Goal: Transaction & Acquisition: Purchase product/service

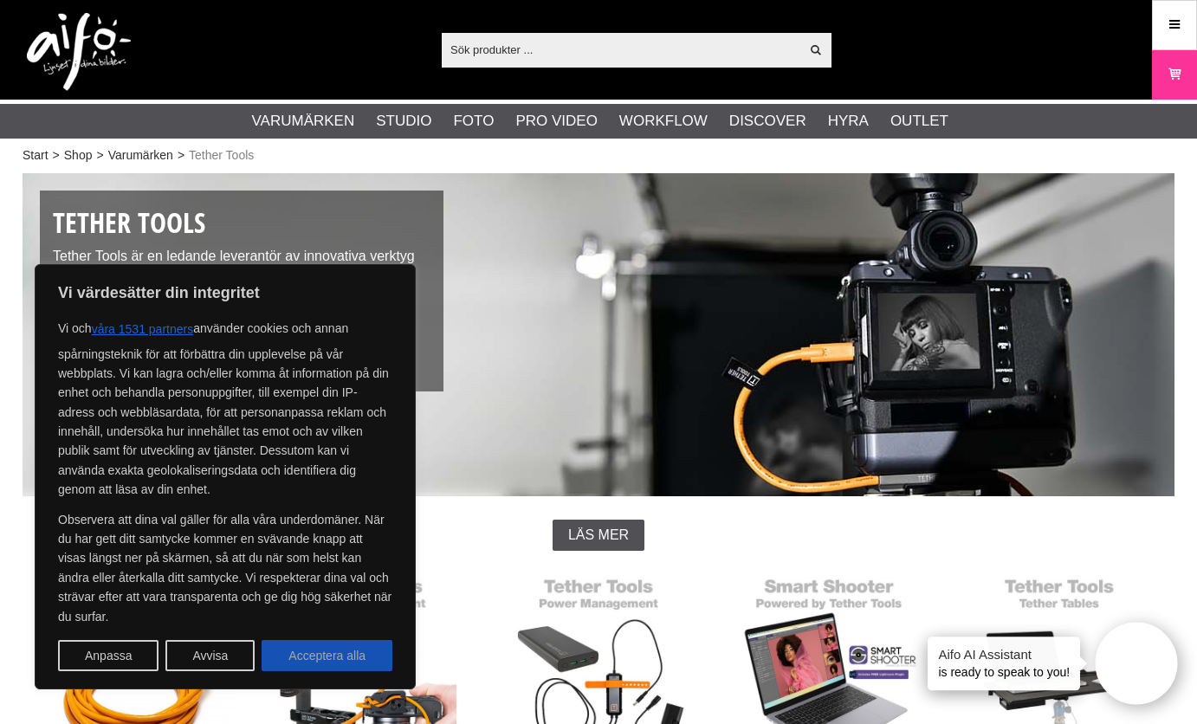
click at [338, 655] on button "Acceptera alla" at bounding box center [327, 655] width 131 height 31
checkbox input "true"
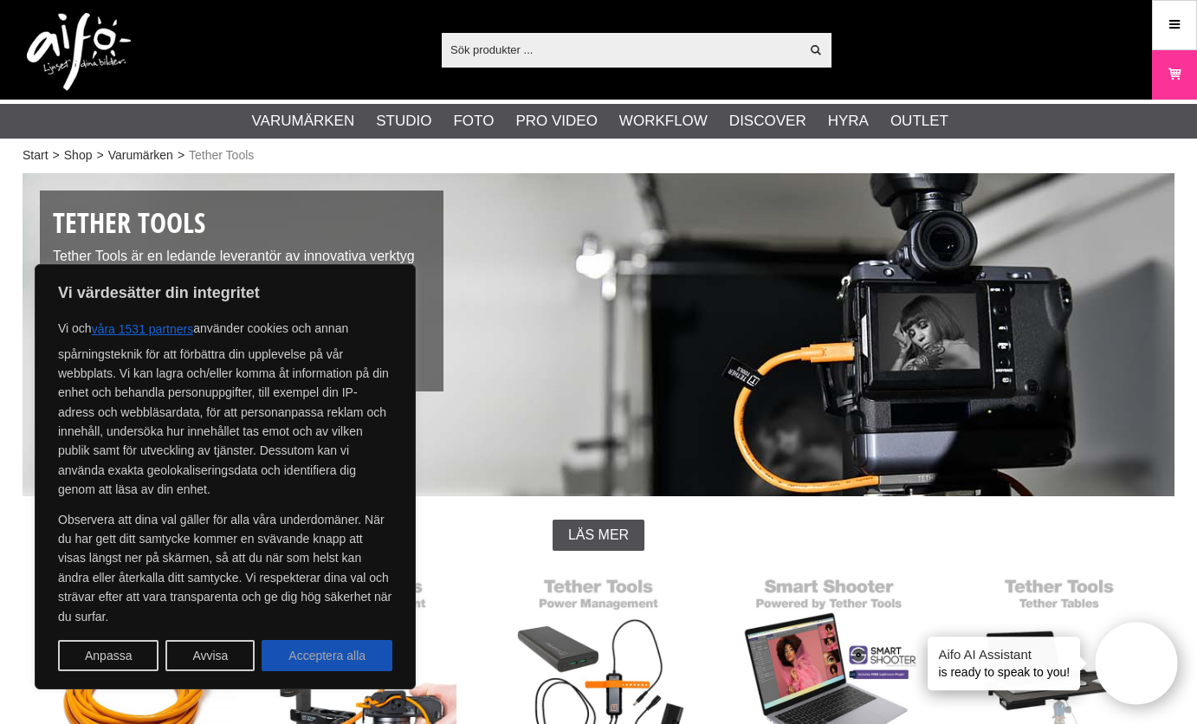
checkbox input "true"
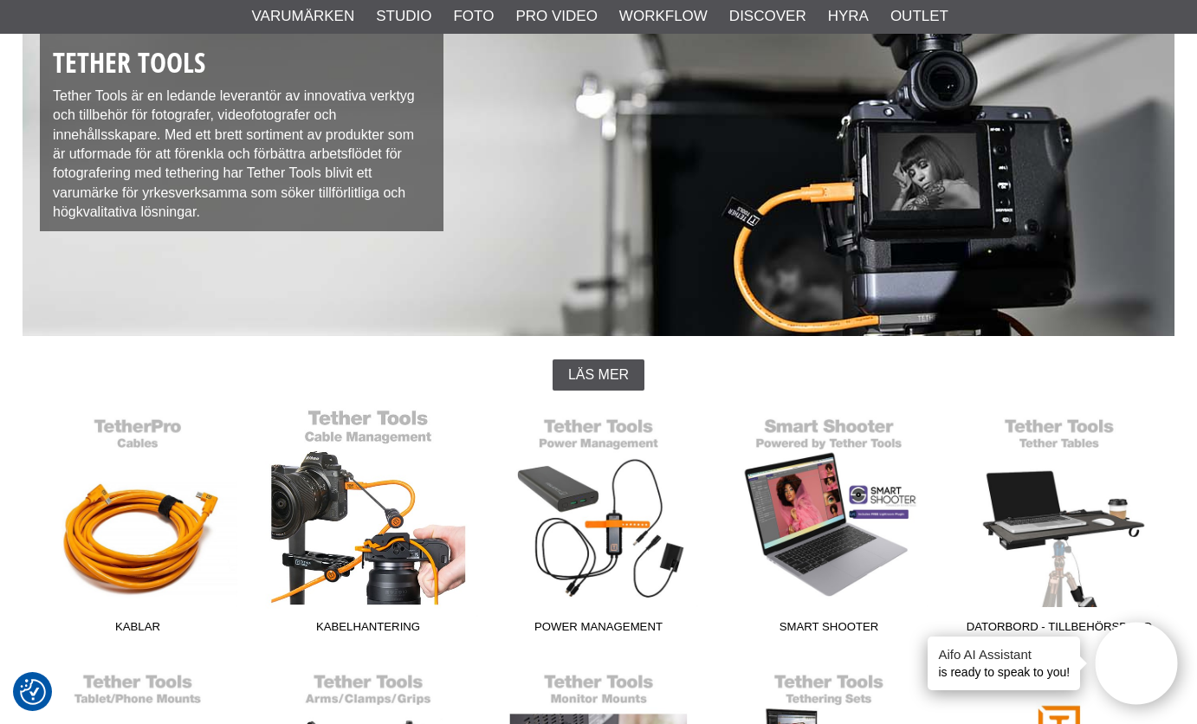
scroll to position [196, 0]
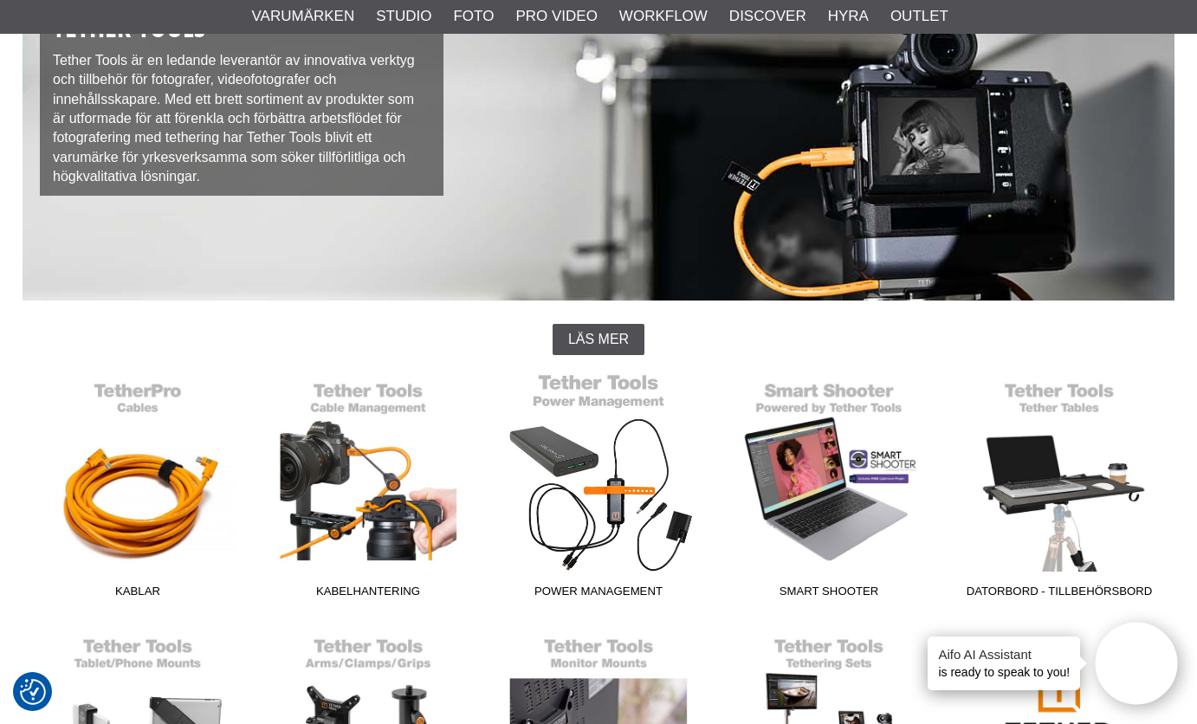
click at [552, 449] on link "Power Management" at bounding box center [598, 489] width 230 height 234
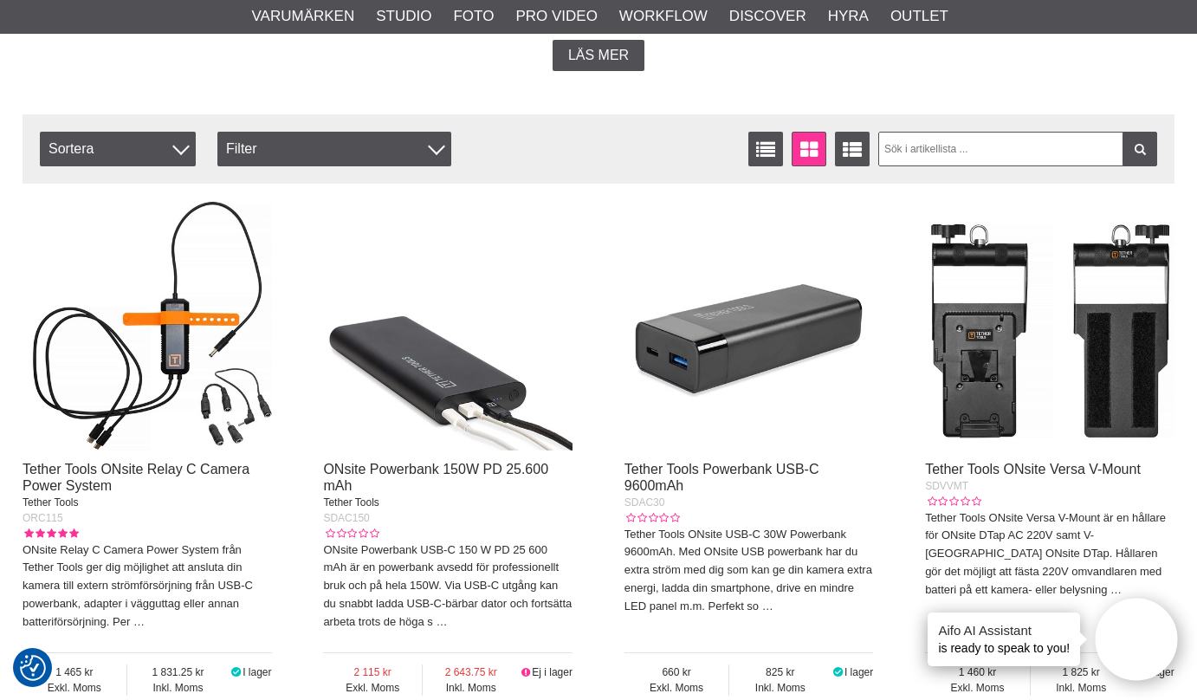
scroll to position [508, 0]
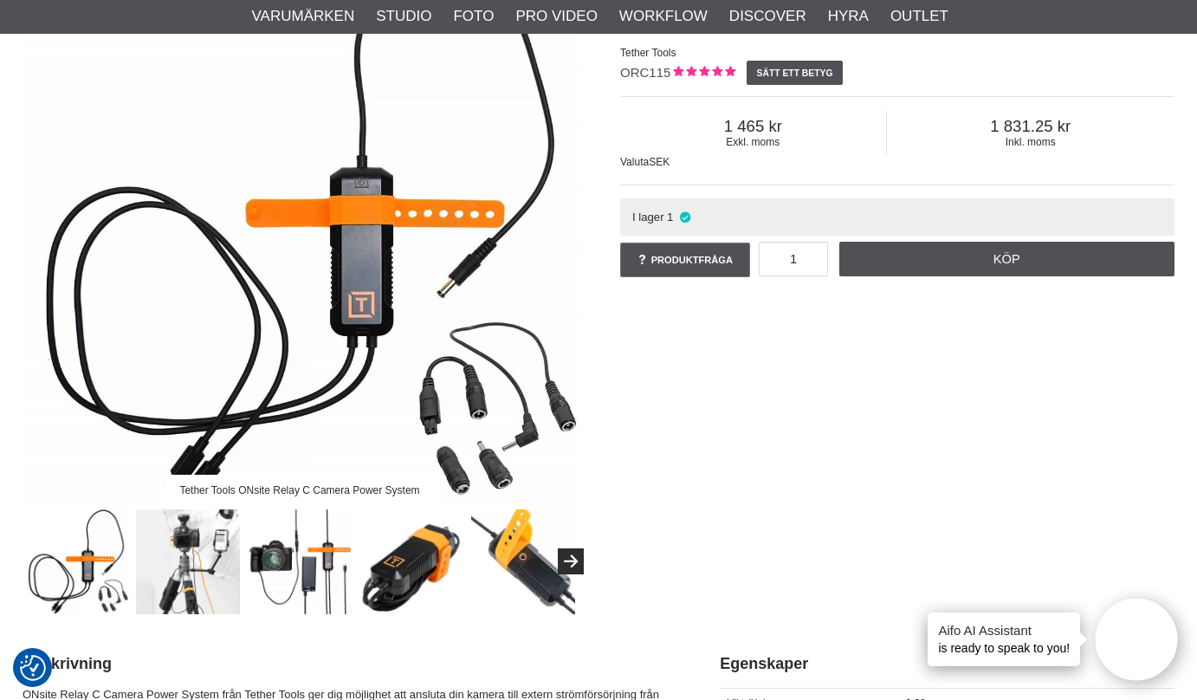
scroll to position [237, 0]
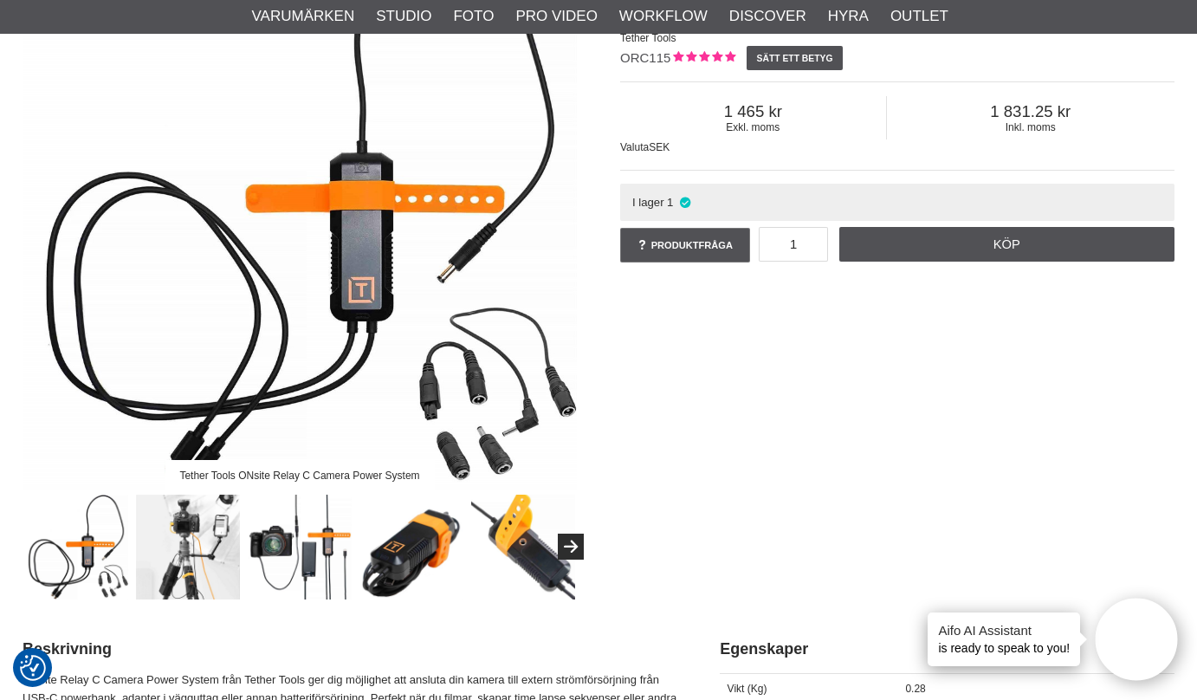
click at [189, 564] on img at bounding box center [188, 547] width 105 height 105
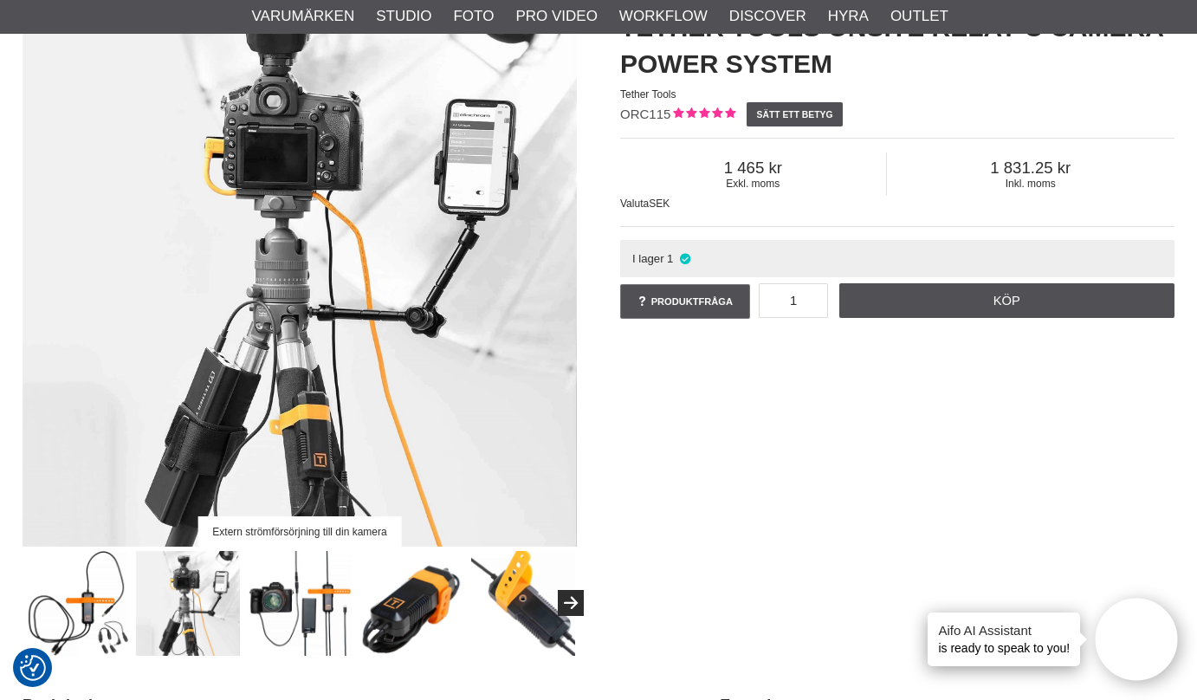
scroll to position [152, 0]
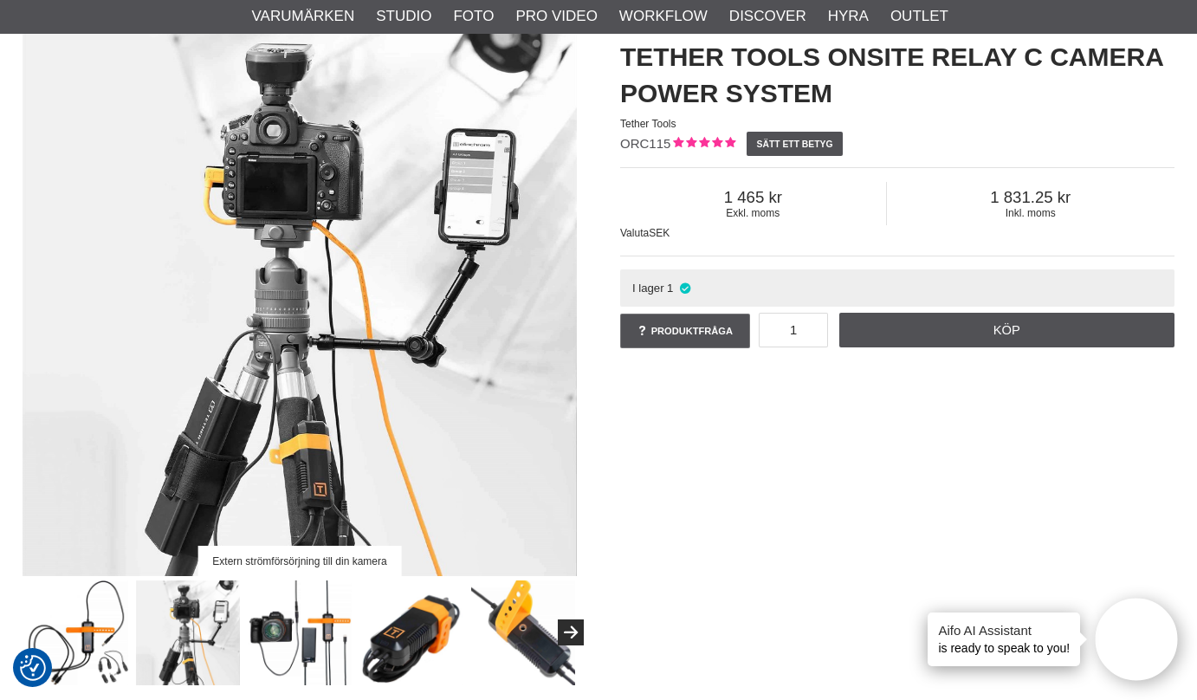
click at [336, 637] on img at bounding box center [300, 632] width 105 height 105
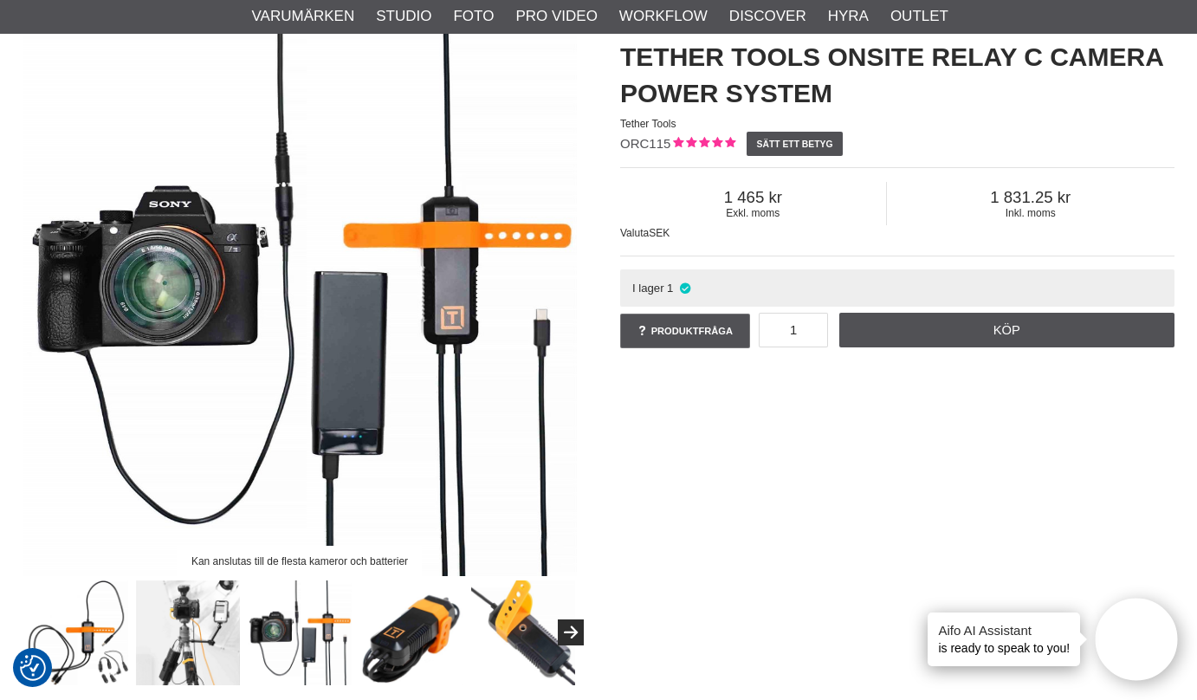
click at [400, 633] on img at bounding box center [411, 632] width 105 height 105
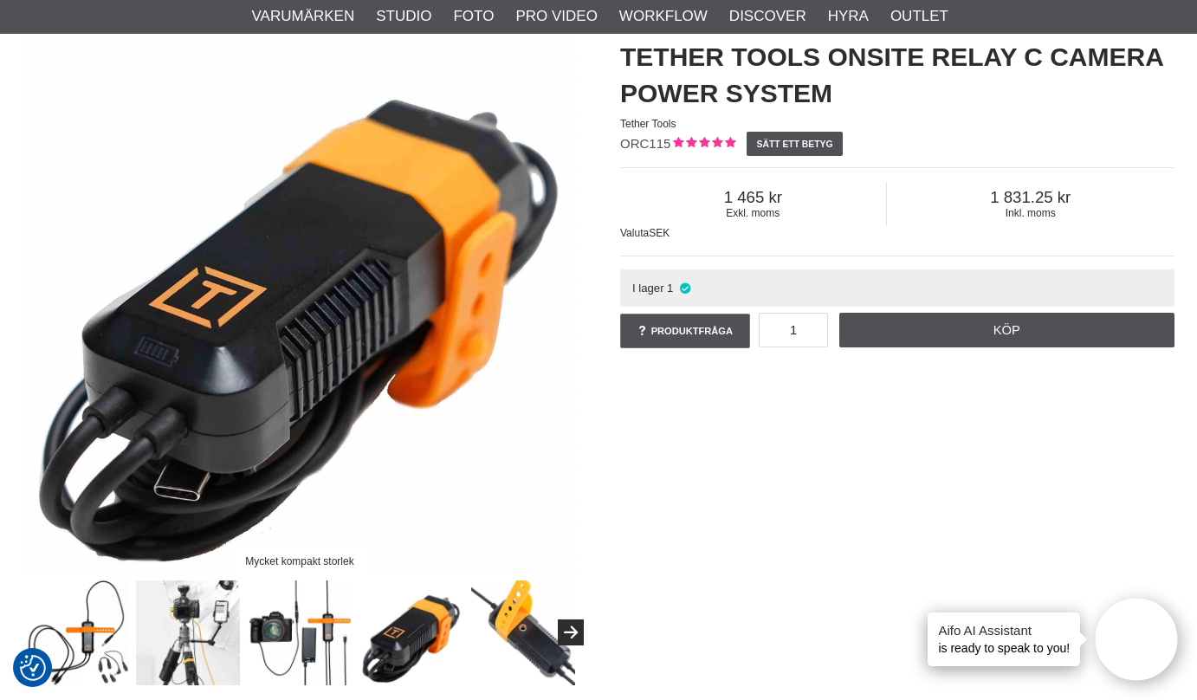
click at [114, 641] on img at bounding box center [76, 632] width 105 height 105
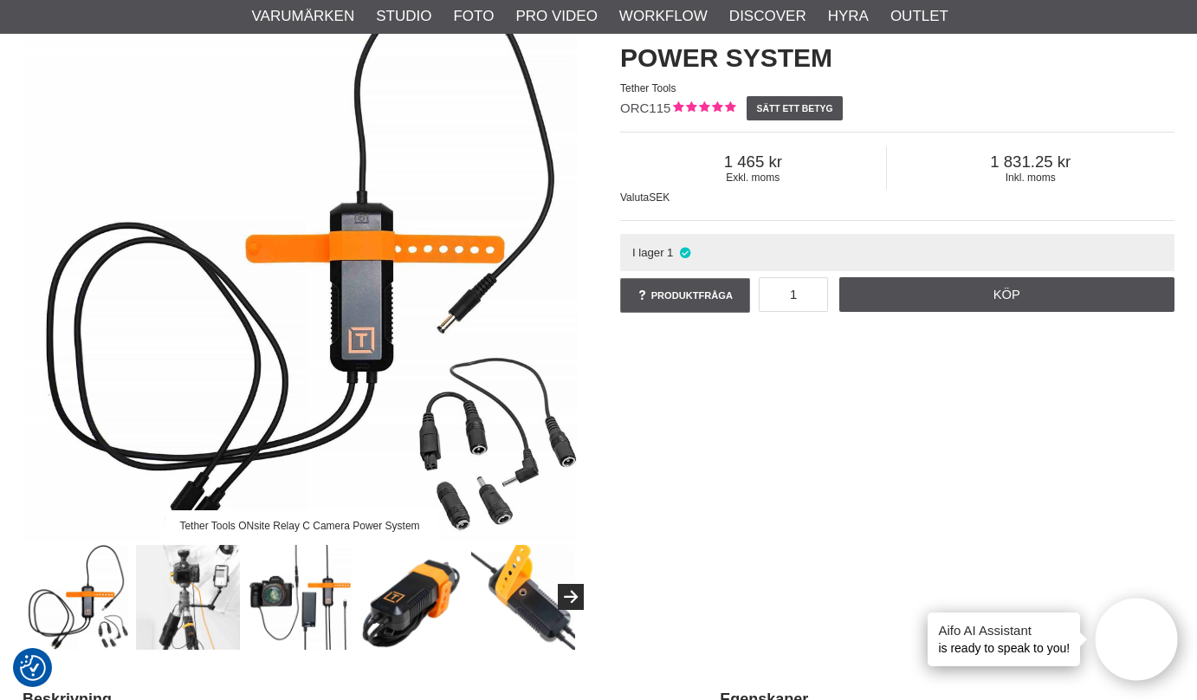
scroll to position [260, 0]
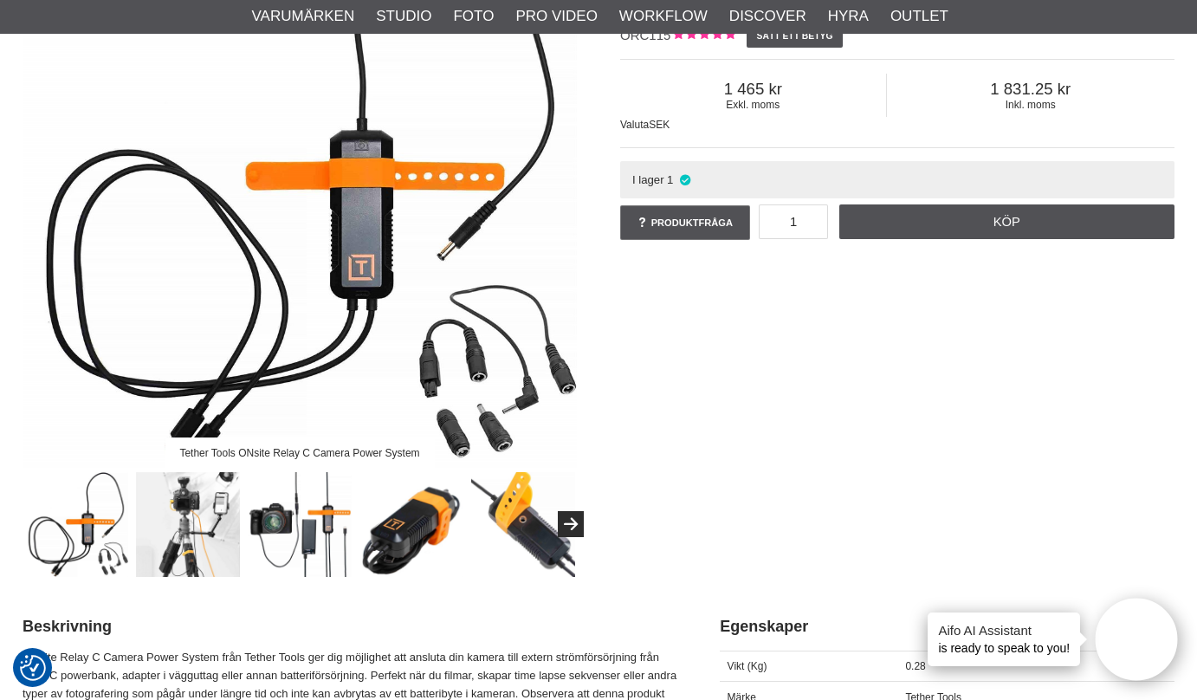
click at [281, 373] on img at bounding box center [300, 190] width 554 height 554
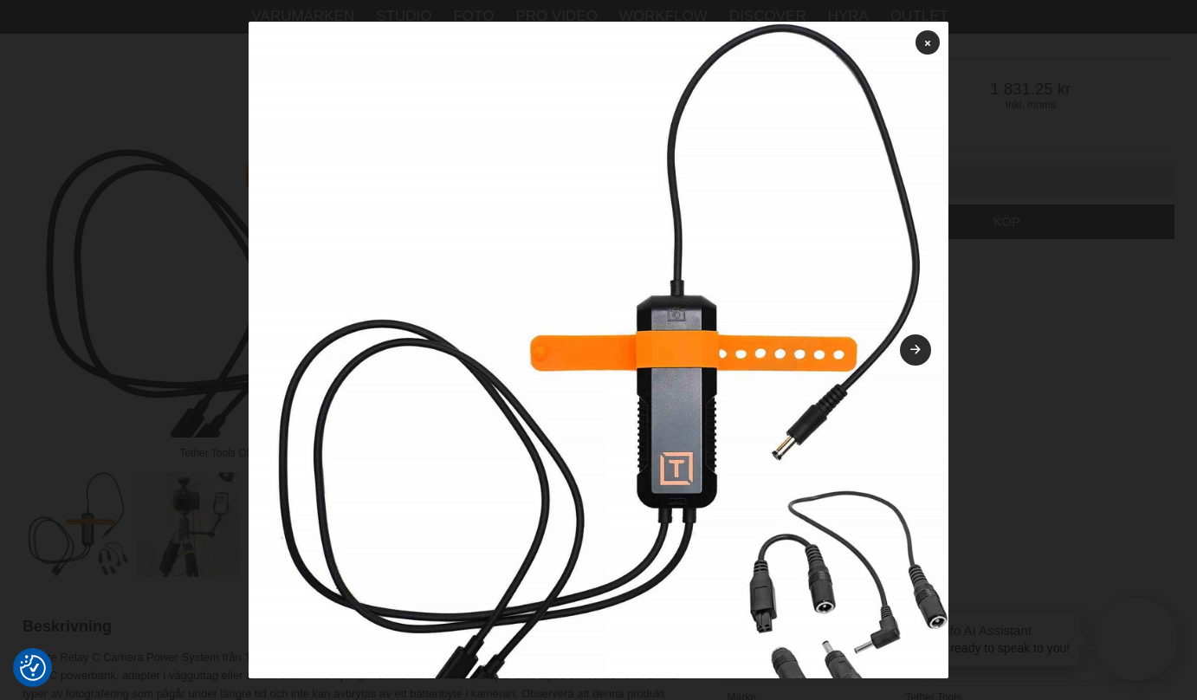
scroll to position [256, 0]
click at [921, 44] on link at bounding box center [927, 42] width 24 height 24
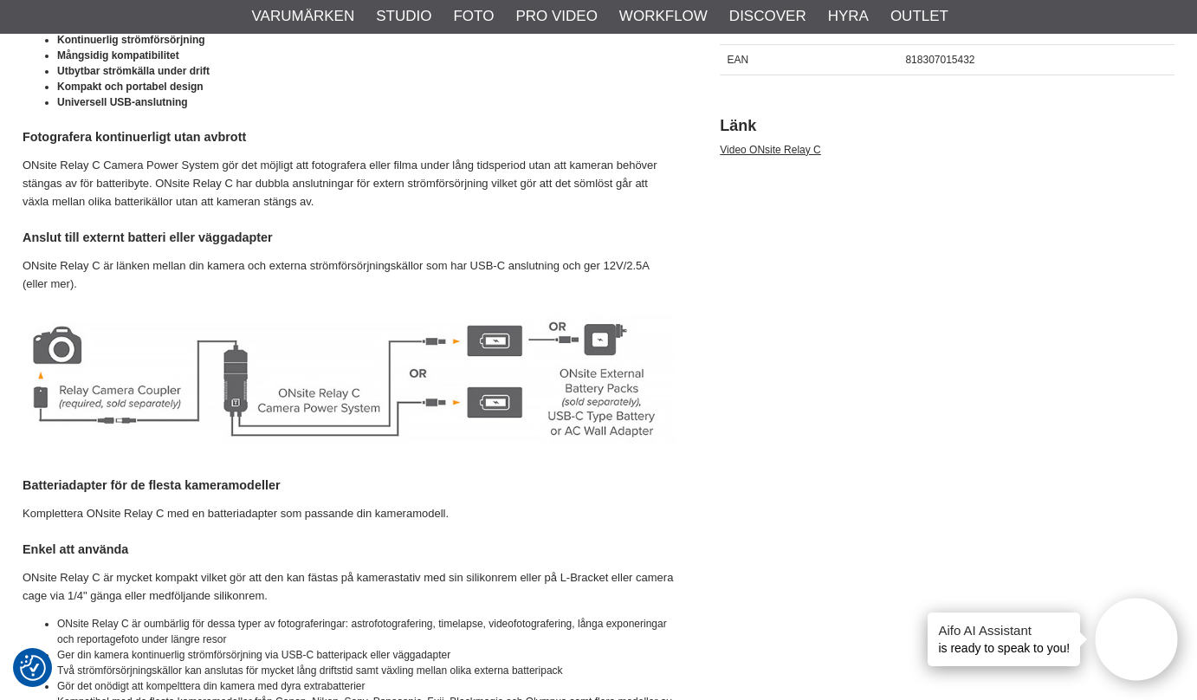
scroll to position [0, 0]
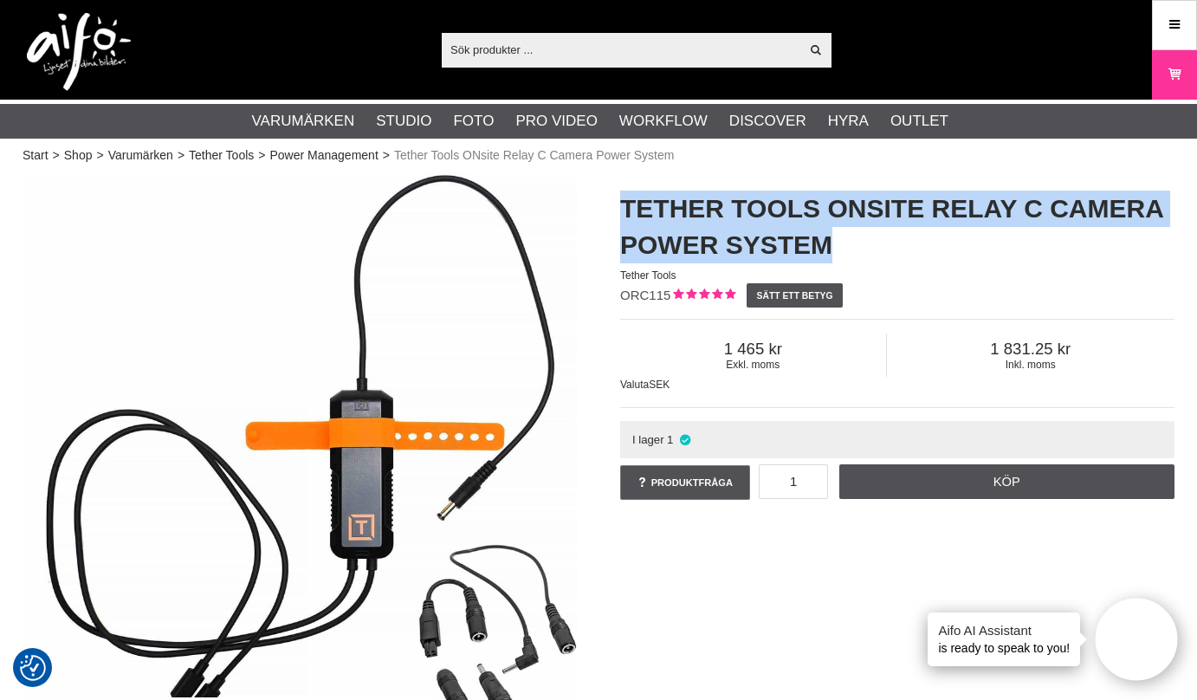
drag, startPoint x: 623, startPoint y: 210, endPoint x: 837, endPoint y: 245, distance: 217.7
click at [837, 245] on h1 "Tether Tools ONsite Relay C Camera Power System" at bounding box center [897, 227] width 554 height 73
copy h1 "Tether Tools ONsite Relay C Camera Power System"
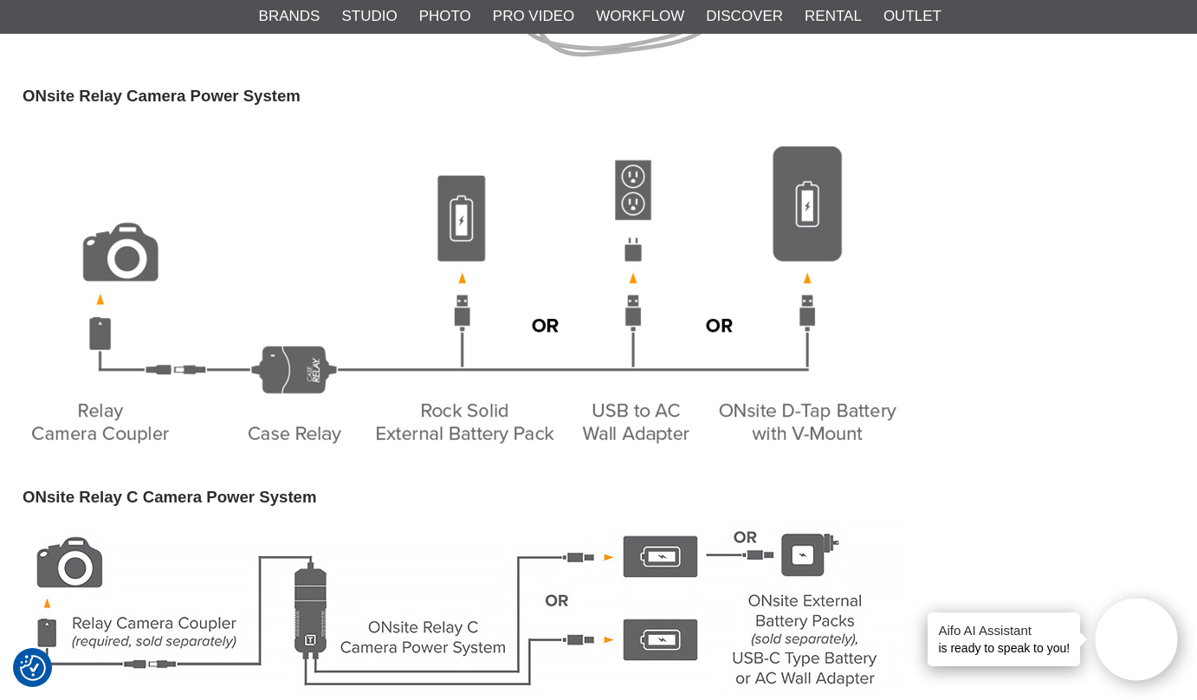
scroll to position [2457, 0]
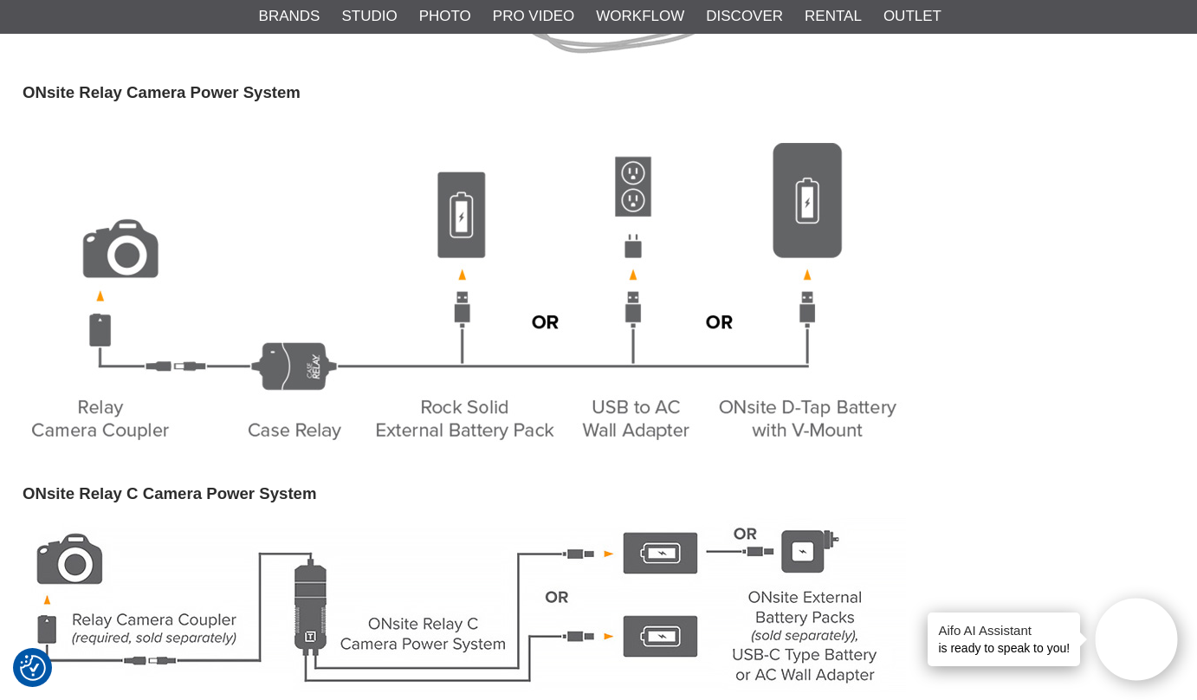
drag, startPoint x: 724, startPoint y: 398, endPoint x: 866, endPoint y: 418, distance: 143.5
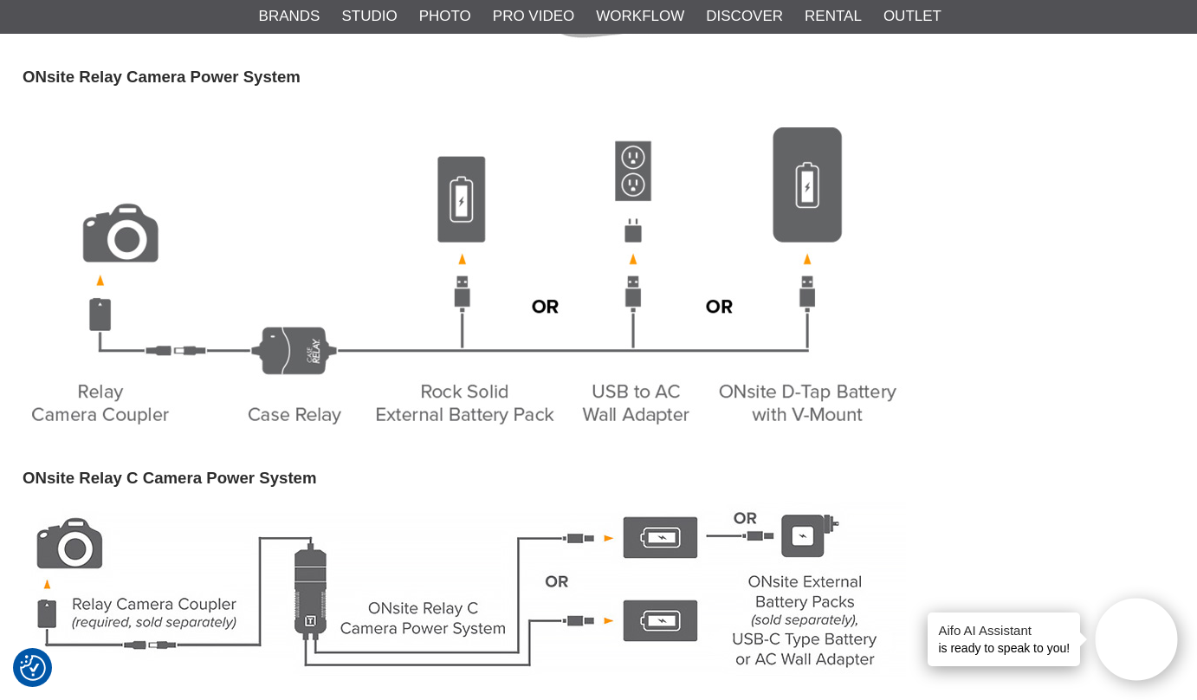
scroll to position [2384, 0]
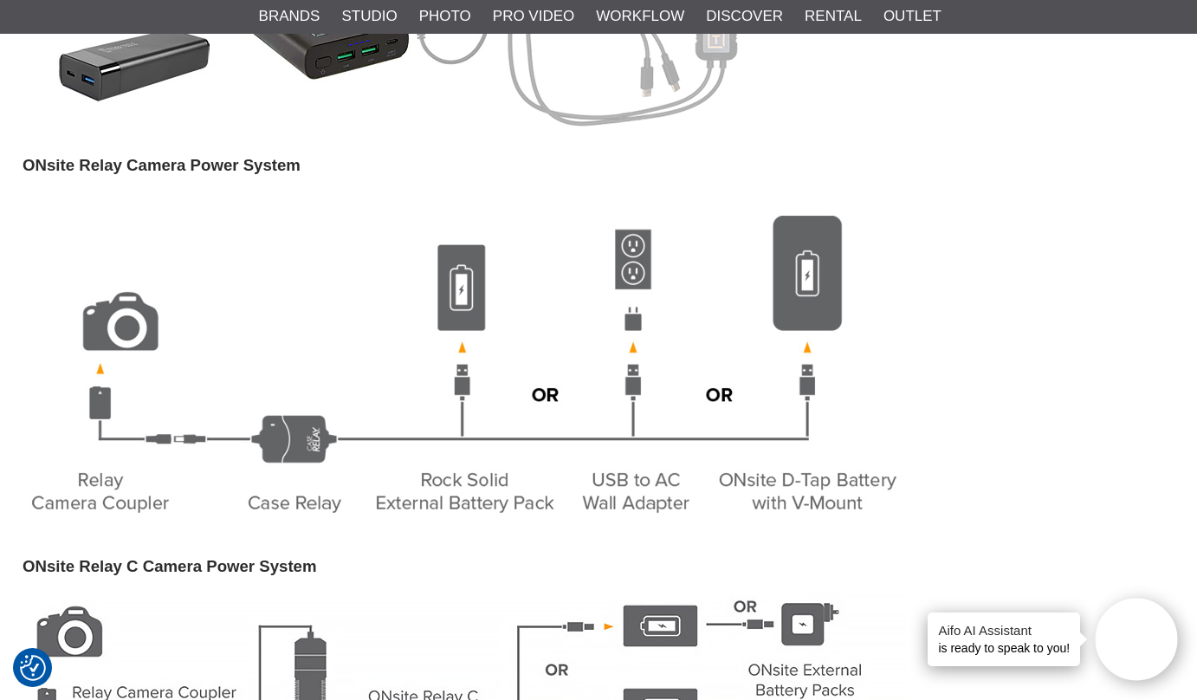
drag, startPoint x: 419, startPoint y: 470, endPoint x: 518, endPoint y: 491, distance: 100.9
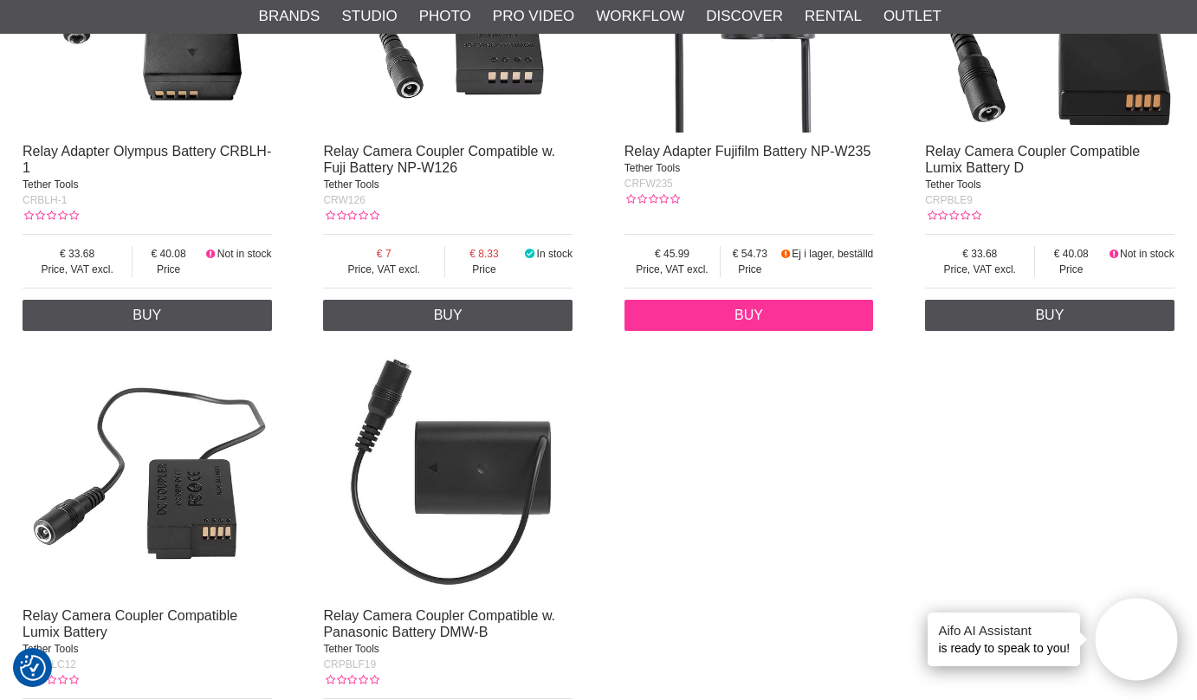
scroll to position [5574, 0]
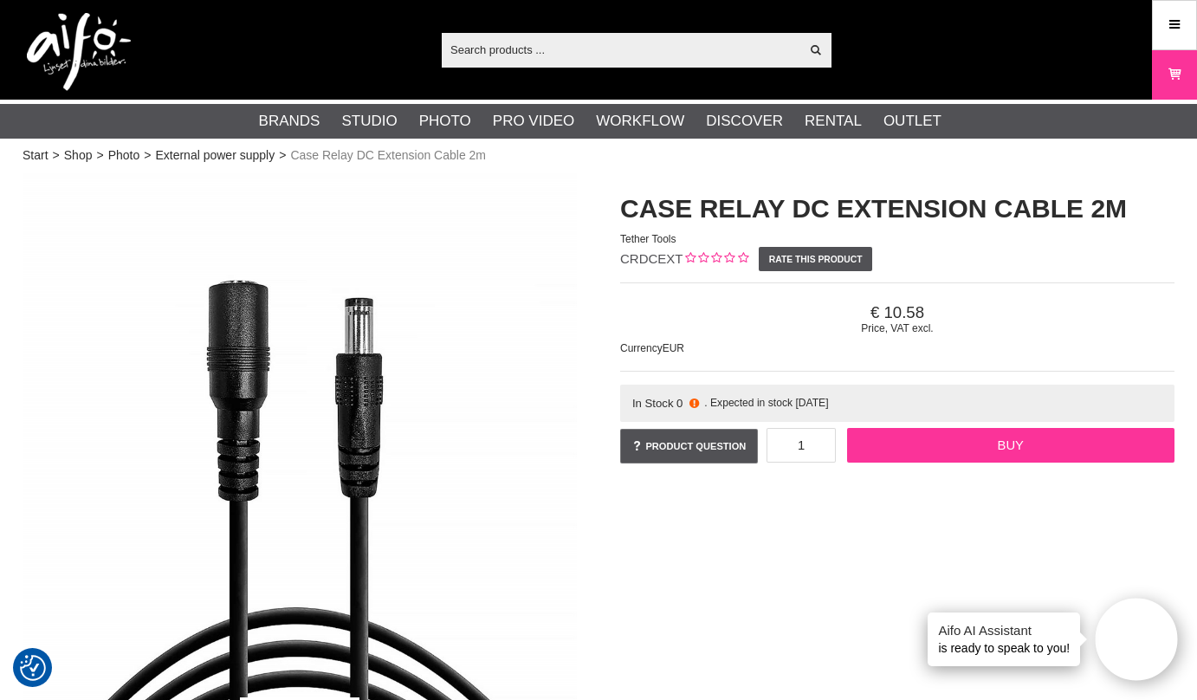
click at [973, 448] on link "Buy" at bounding box center [1010, 445] width 327 height 35
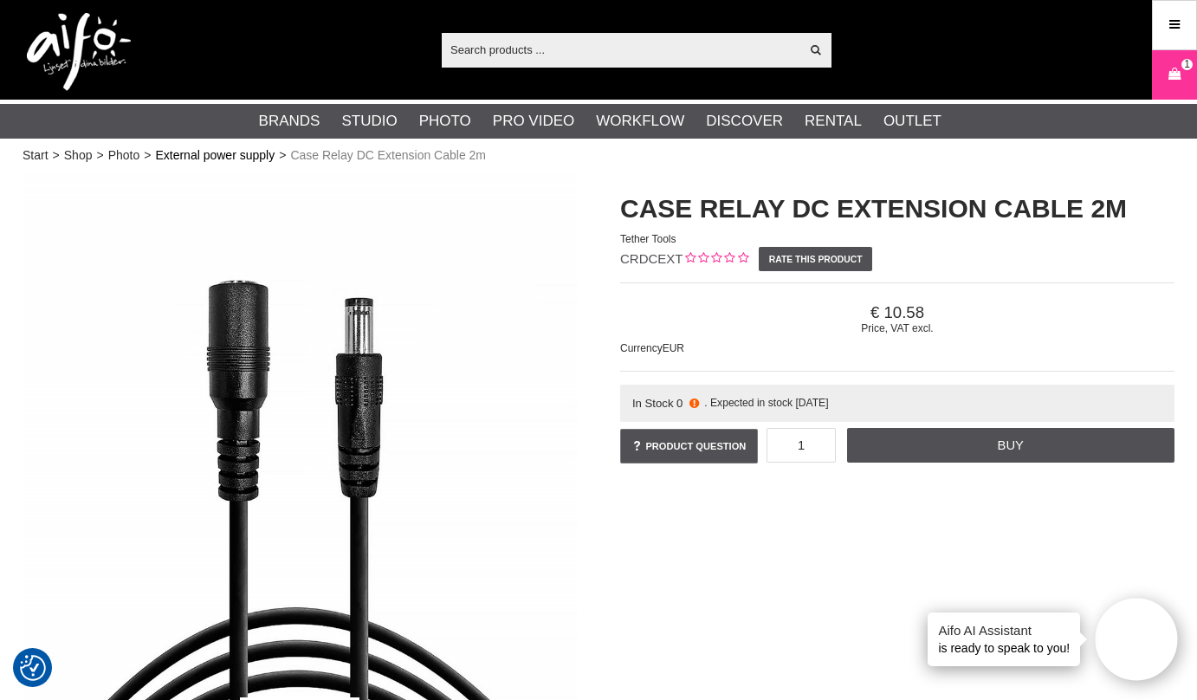
click at [197, 154] on link "External power supply" at bounding box center [215, 155] width 120 height 18
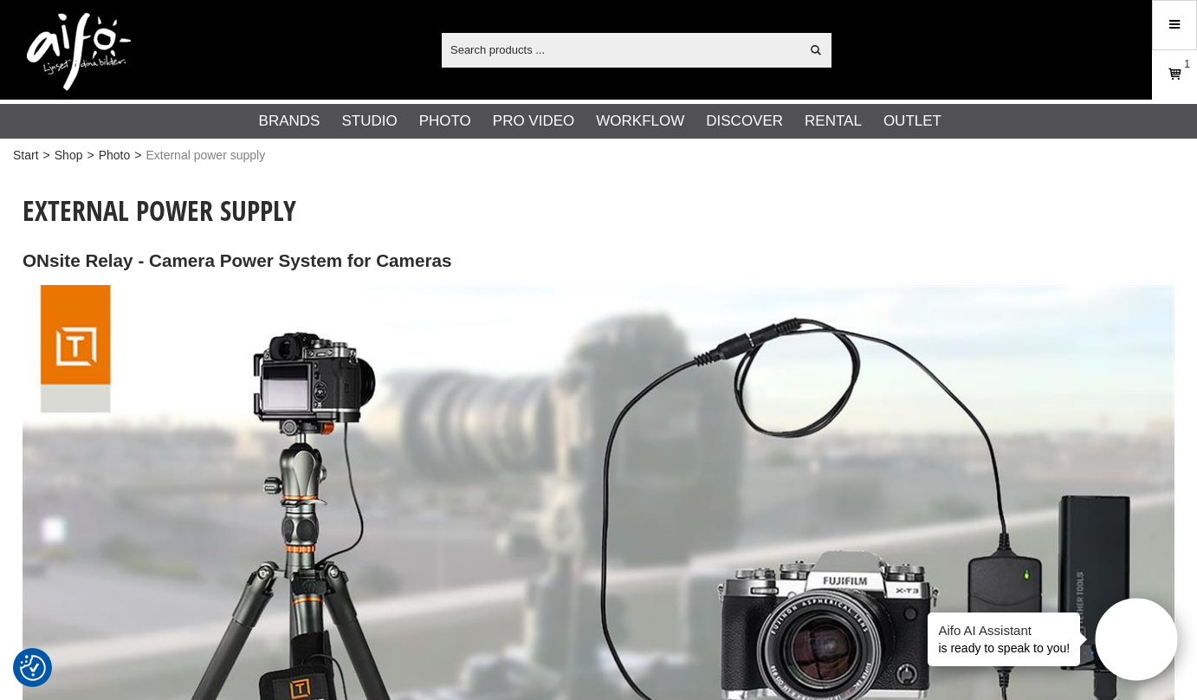
click at [1173, 79] on icon at bounding box center [1174, 74] width 17 height 19
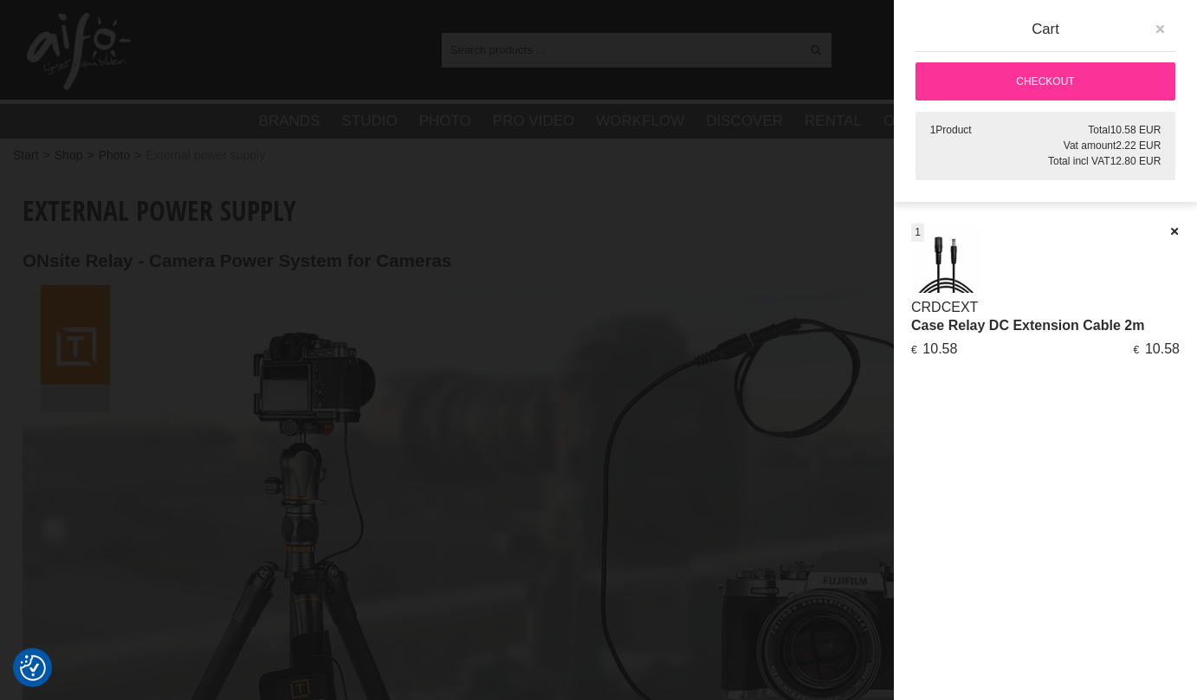
click at [1157, 28] on icon "button" at bounding box center [1160, 29] width 12 height 12
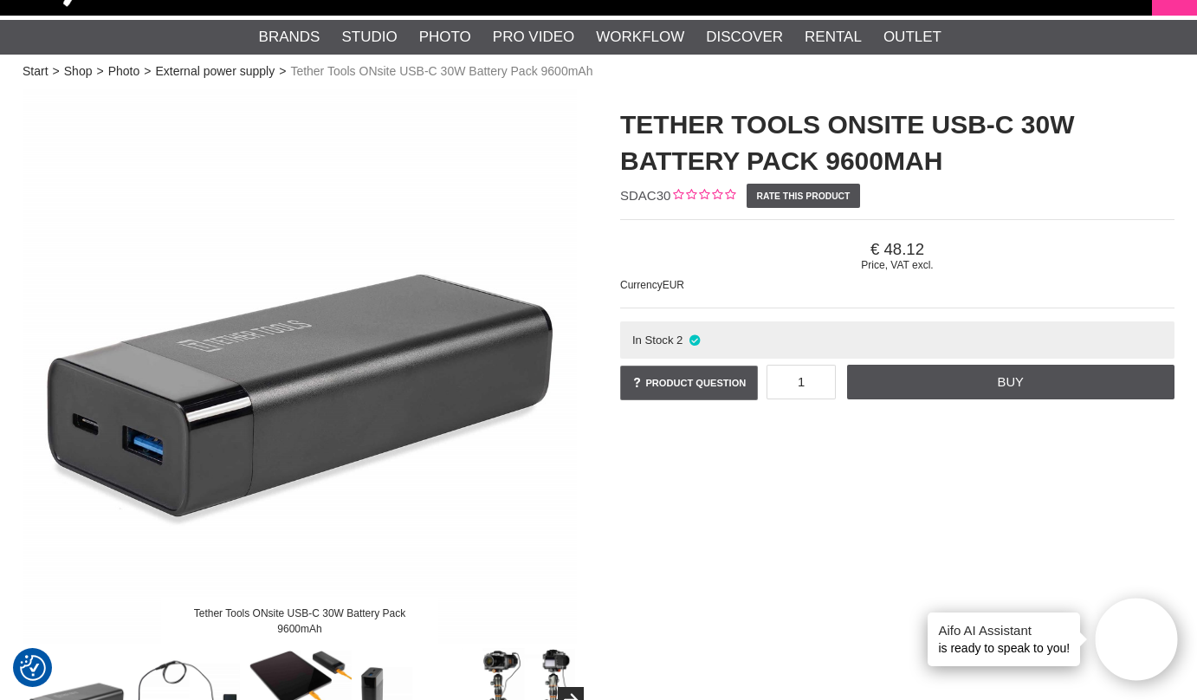
scroll to position [43, 0]
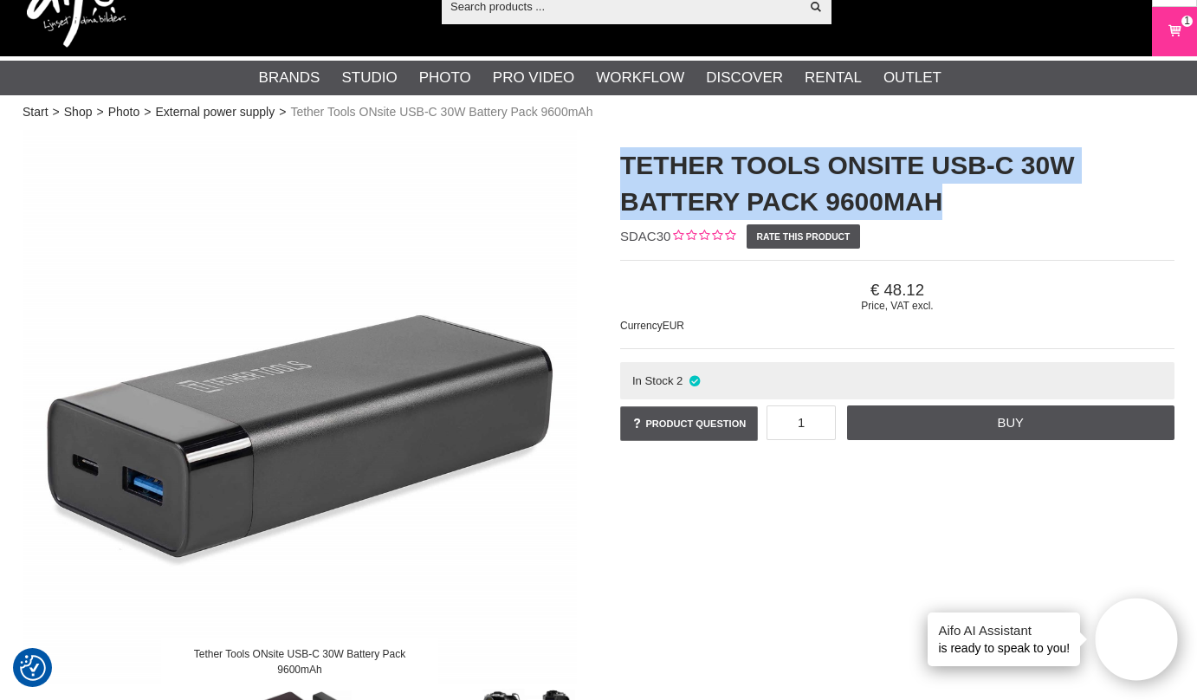
drag, startPoint x: 624, startPoint y: 171, endPoint x: 959, endPoint y: 191, distance: 335.8
click at [959, 191] on h1 "Tether Tools ONsite USB-C 30W Battery Pack 9600mAh" at bounding box center [897, 183] width 554 height 73
copy h1 "Tether Tools ONsite USB-C 30W Battery Pack 9600mAh"
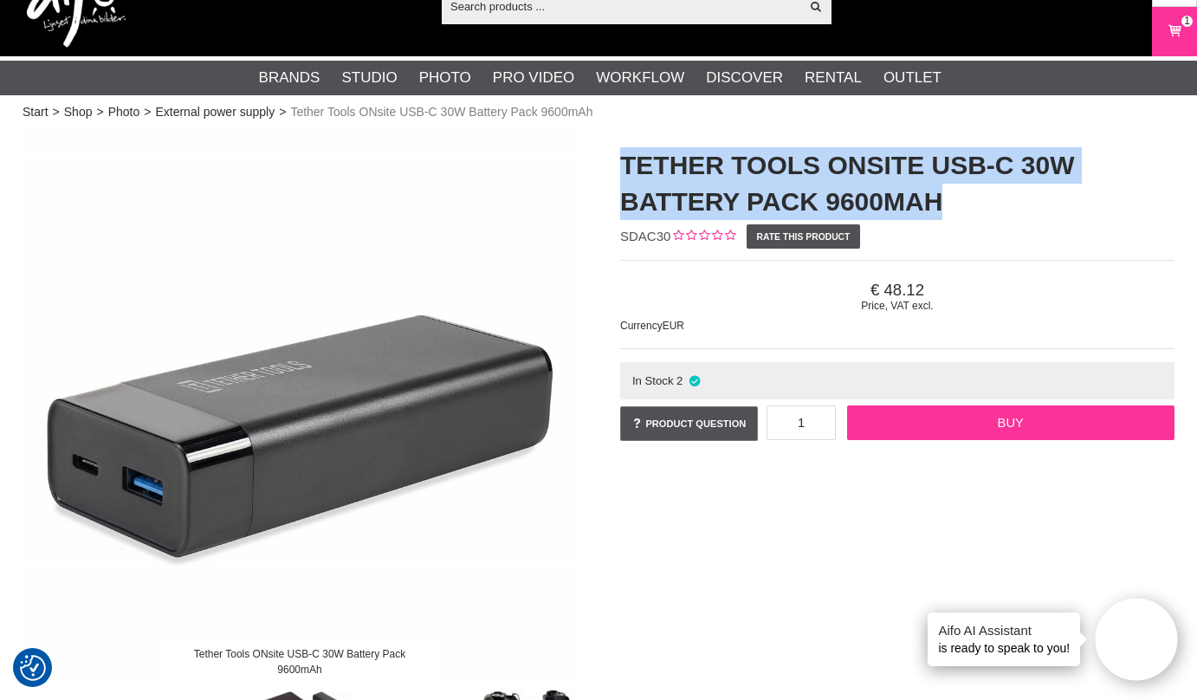
click at [1025, 421] on link "Buy" at bounding box center [1010, 422] width 327 height 35
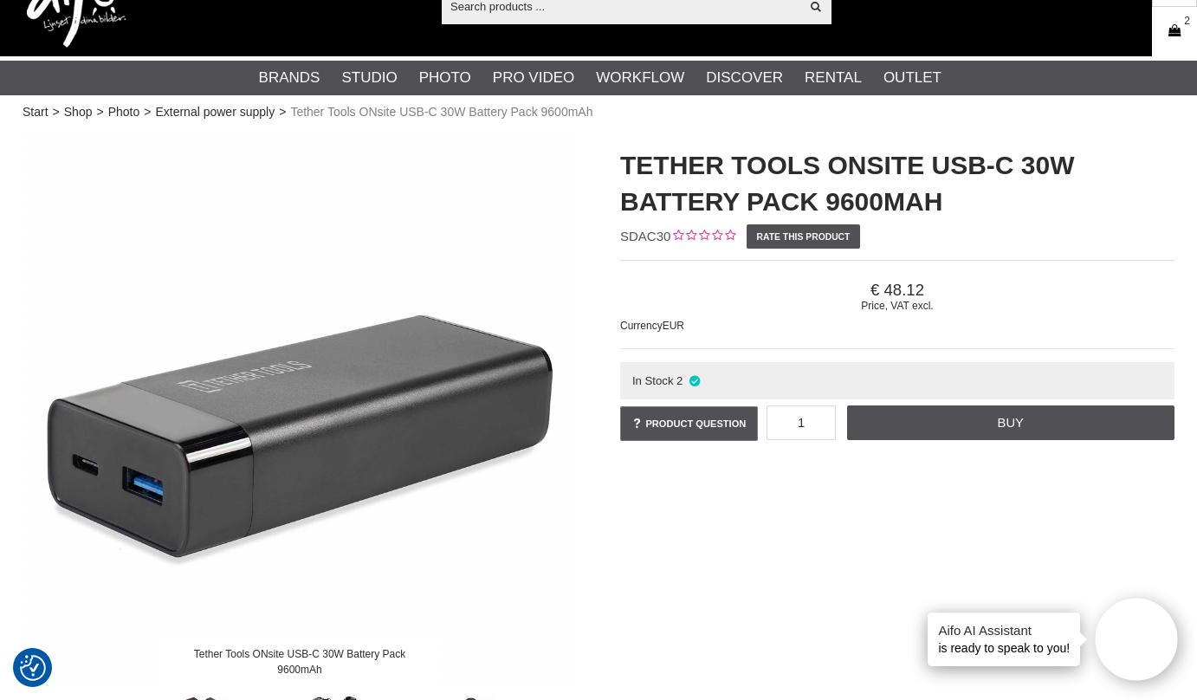
click at [1175, 30] on icon at bounding box center [1174, 31] width 17 height 19
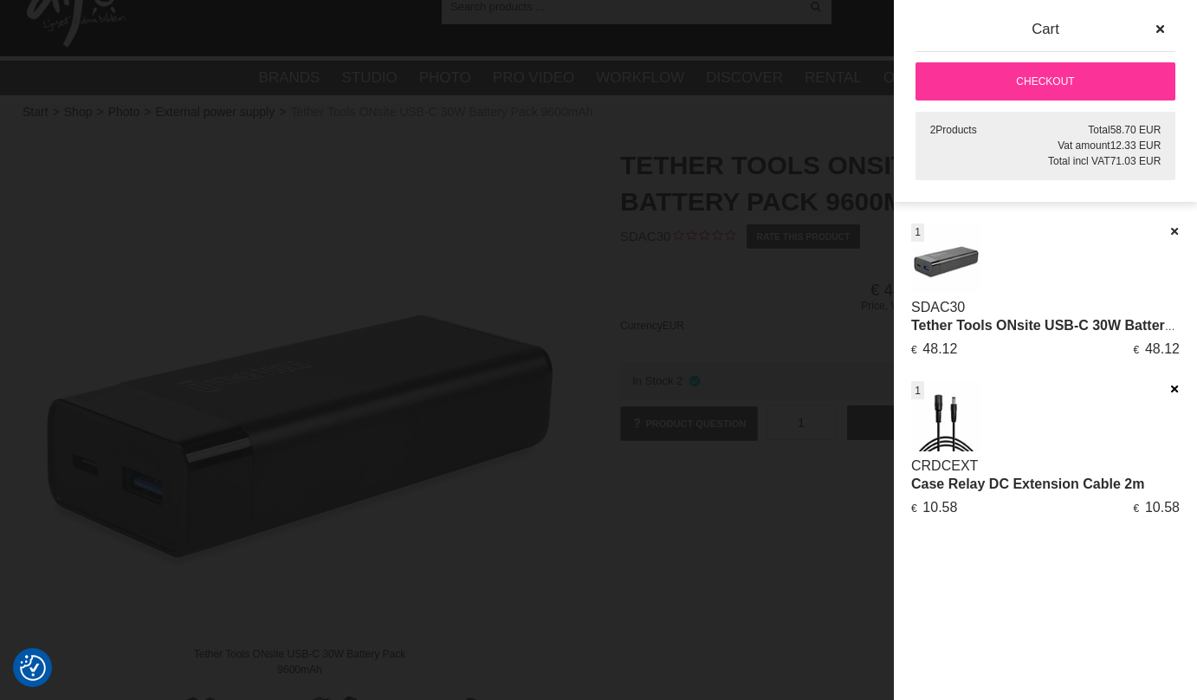
click at [1174, 388] on icon at bounding box center [1173, 389] width 11 height 12
click at [1175, 223] on div at bounding box center [1173, 231] width 11 height 16
click at [1174, 226] on icon at bounding box center [1173, 231] width 11 height 12
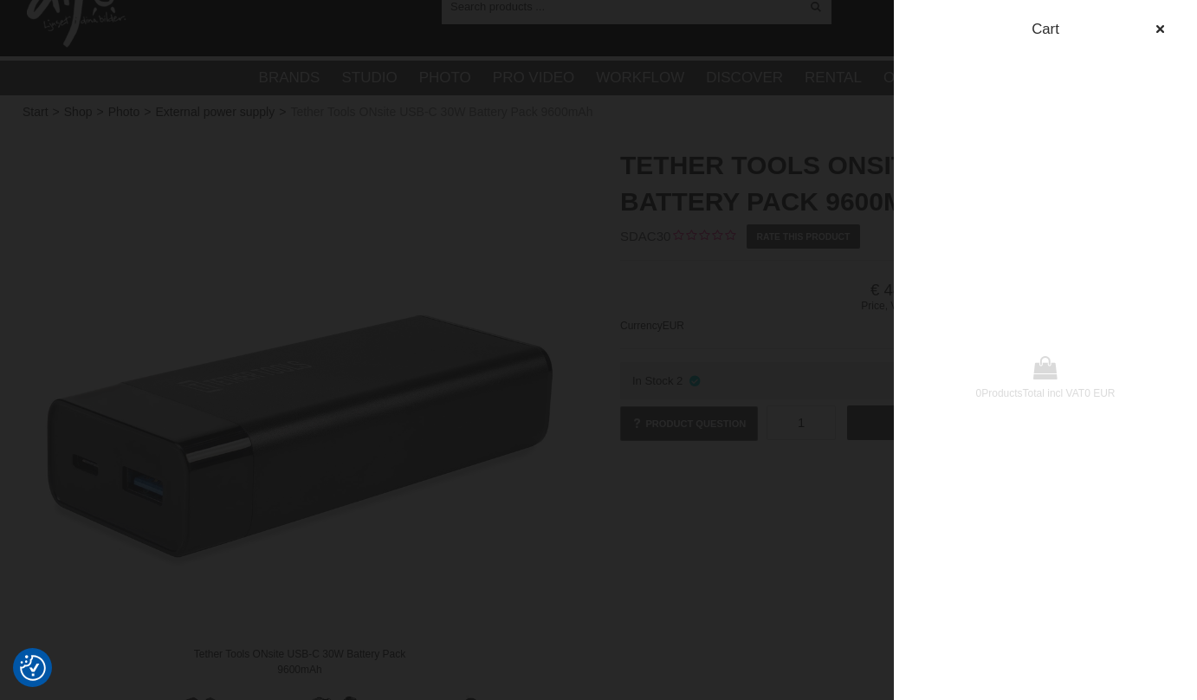
click at [526, 180] on div at bounding box center [598, 350] width 1197 height 700
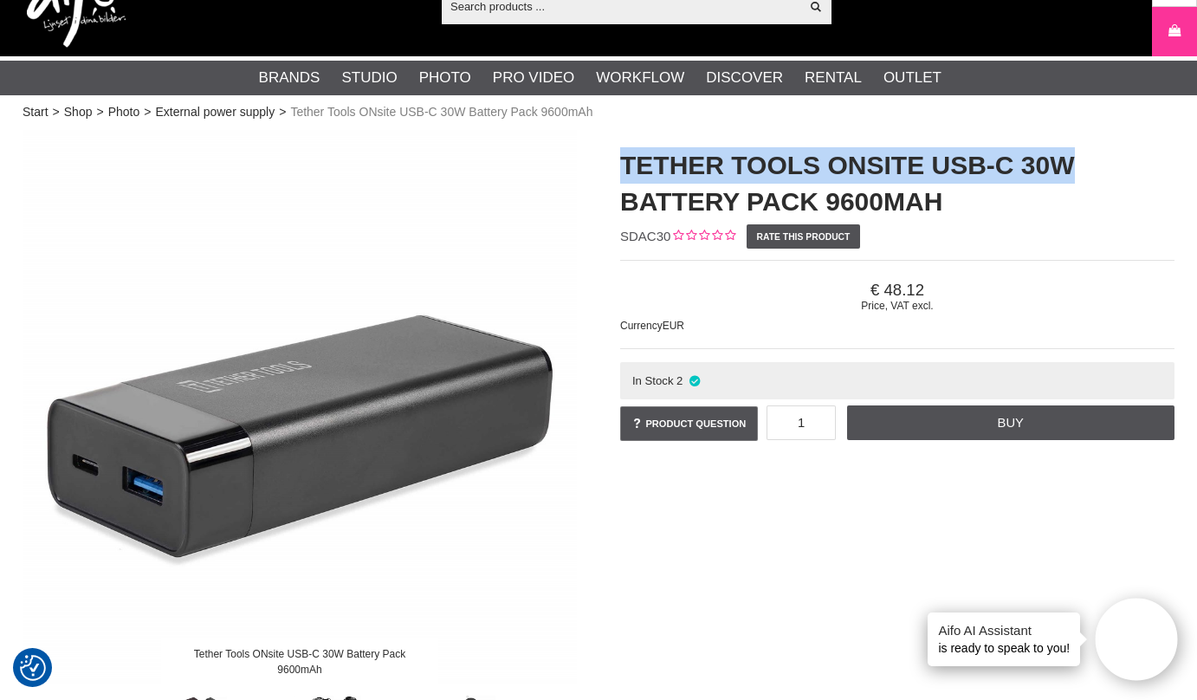
drag, startPoint x: 622, startPoint y: 167, endPoint x: 1071, endPoint y: 155, distance: 449.7
click at [1071, 155] on h1 "Tether Tools ONsite USB-C 30W Battery Pack 9600mAh" at bounding box center [897, 183] width 554 height 73
copy h1 "Tether Tools ONsite USB-C 30W"
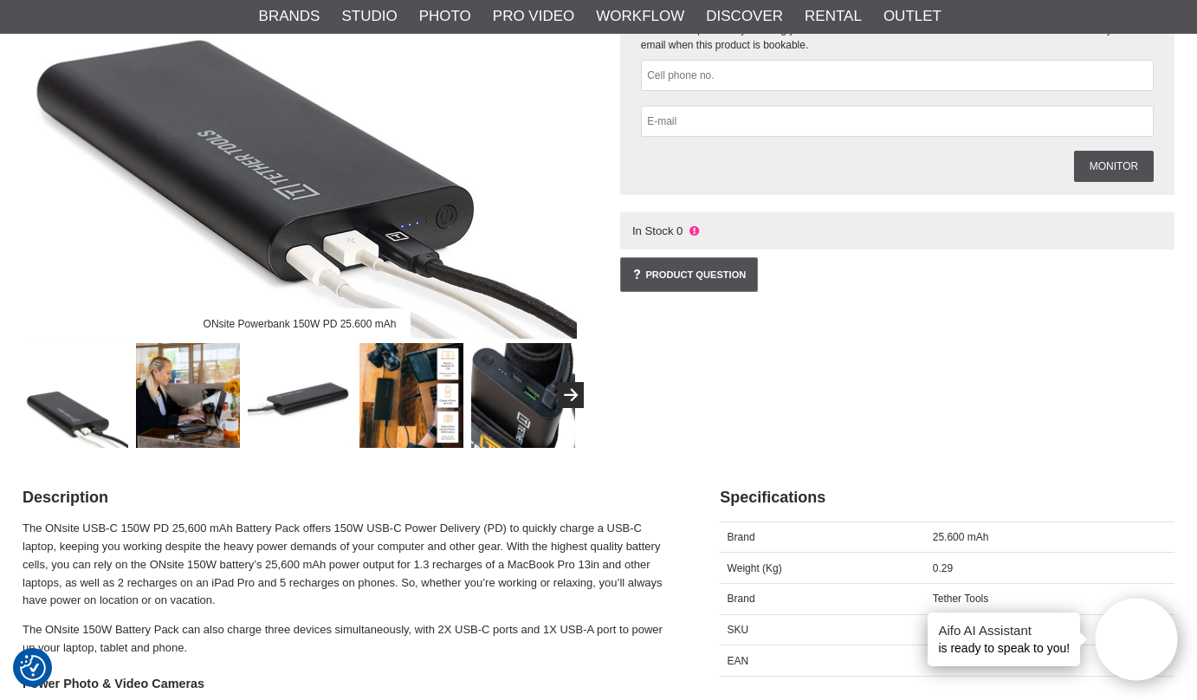
scroll to position [385, 0]
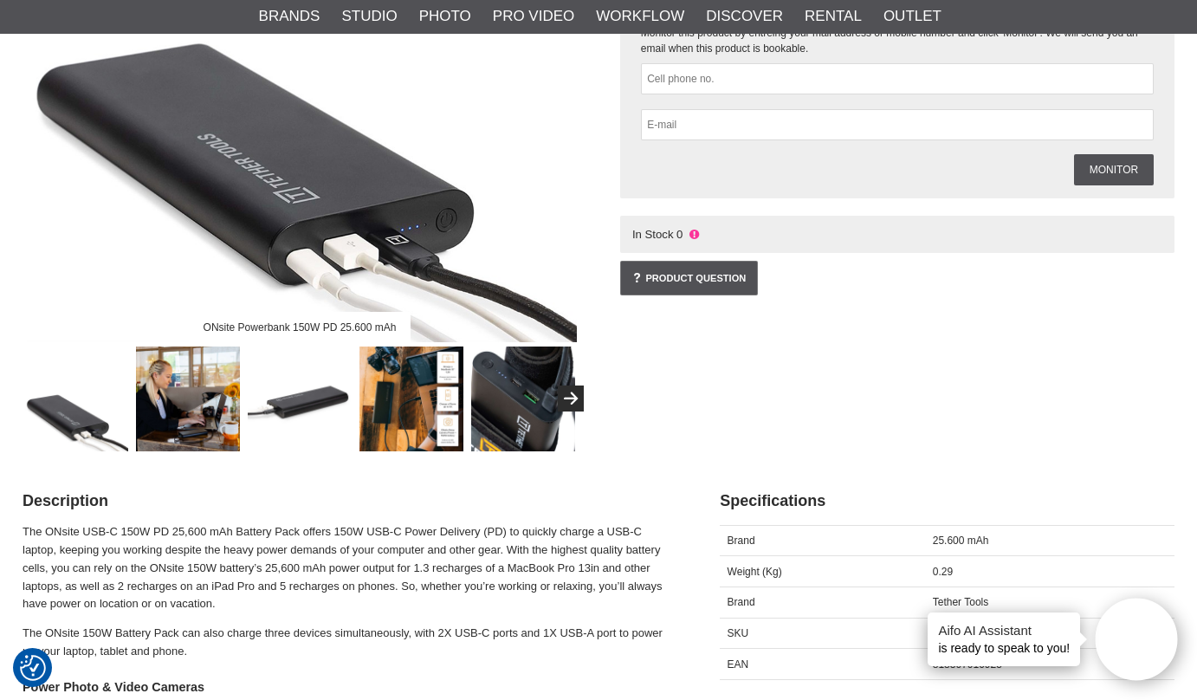
click at [97, 407] on img at bounding box center [76, 398] width 105 height 105
click at [182, 398] on img at bounding box center [188, 398] width 105 height 105
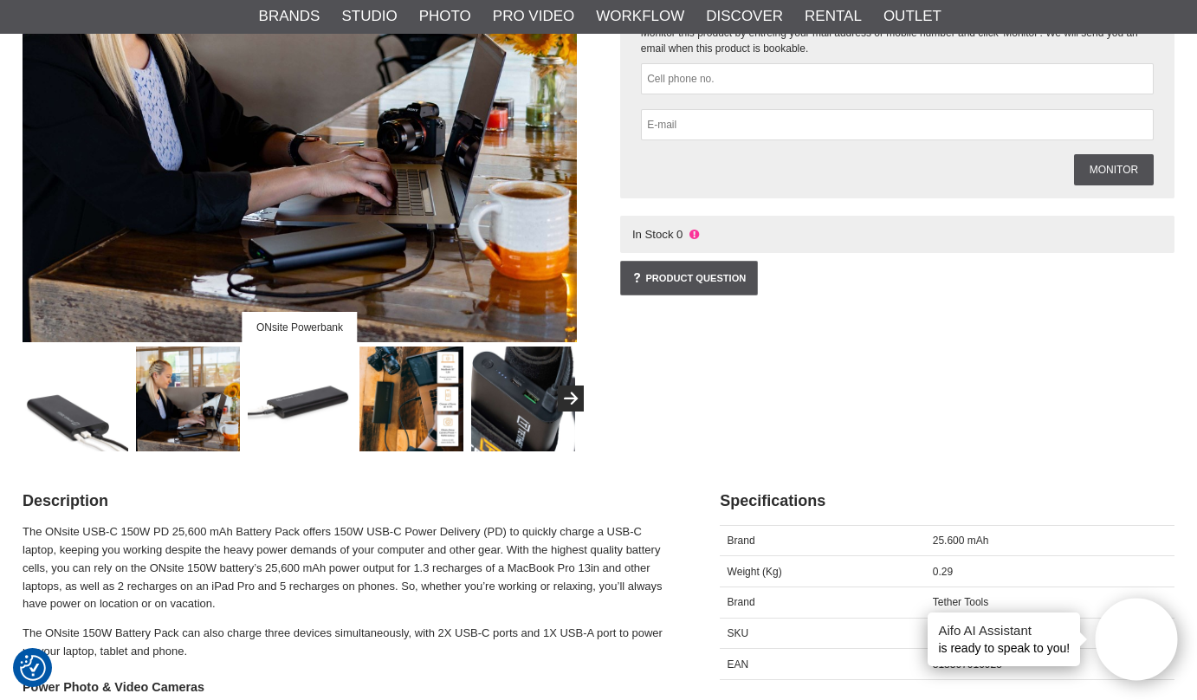
click at [293, 397] on img at bounding box center [300, 398] width 105 height 105
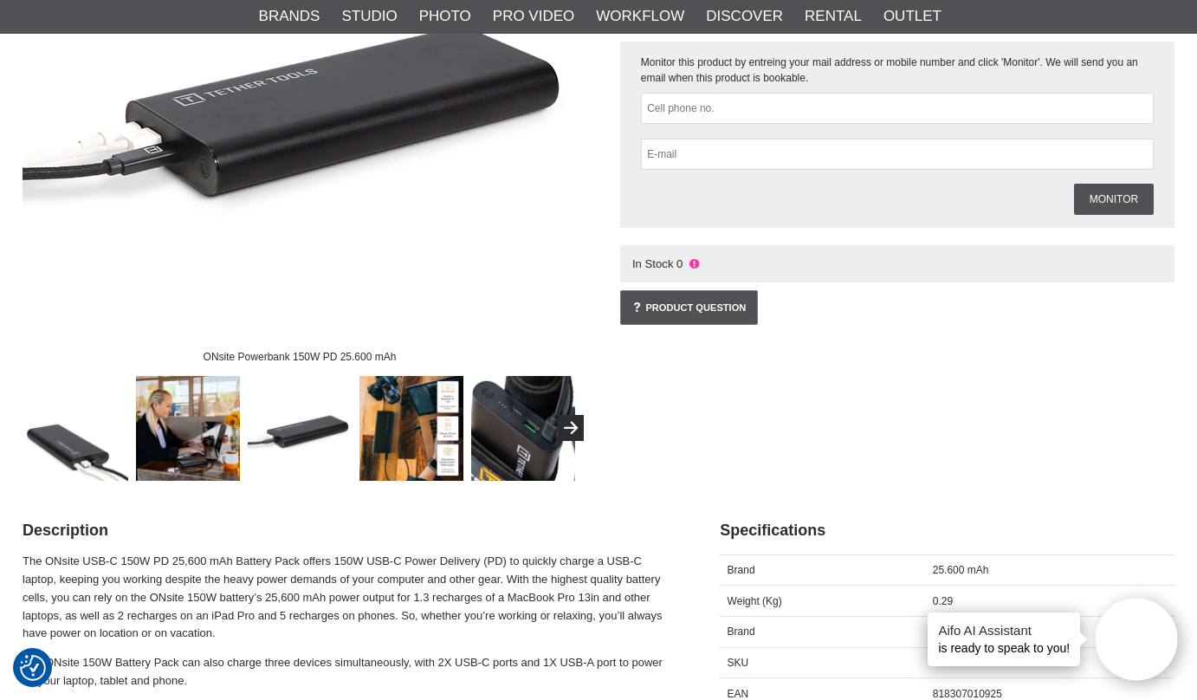
scroll to position [124, 0]
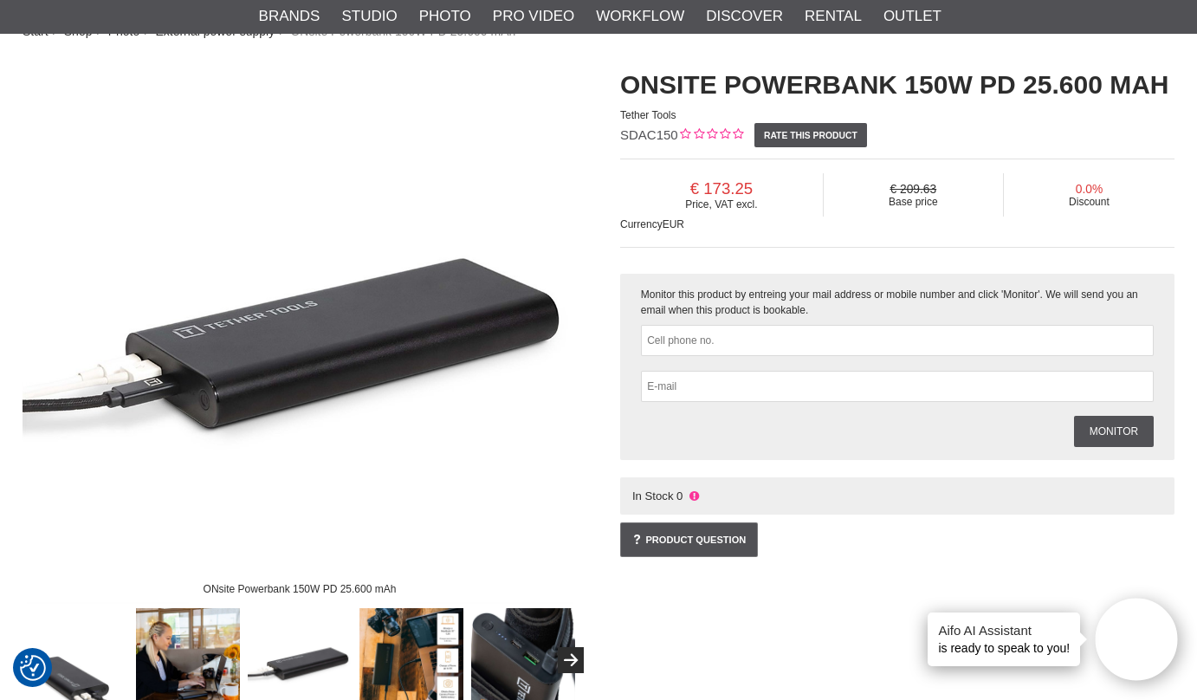
click at [404, 643] on img at bounding box center [411, 660] width 105 height 105
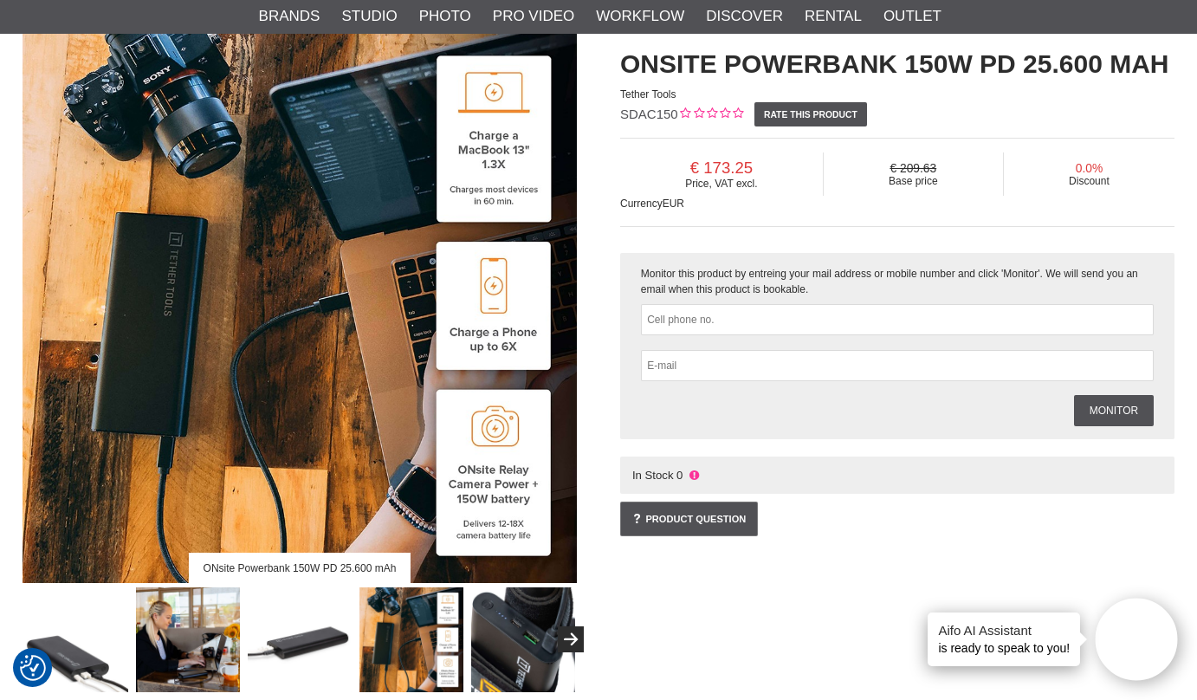
scroll to position [148, 0]
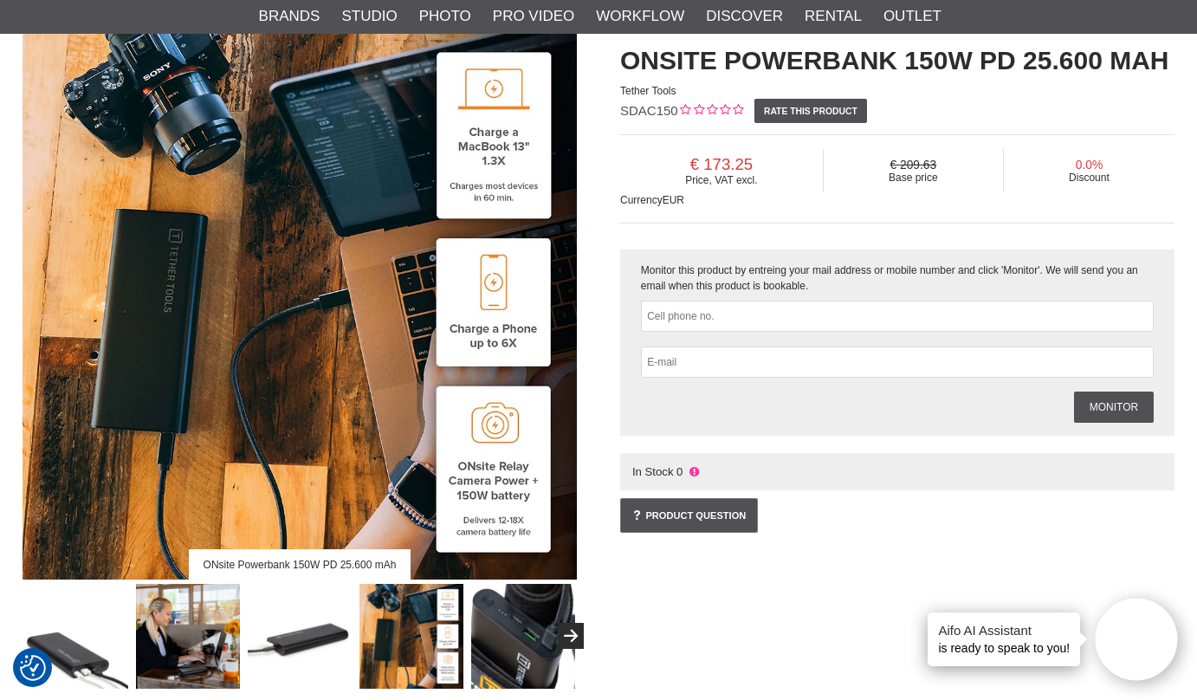
click at [534, 637] on img at bounding box center [523, 636] width 105 height 105
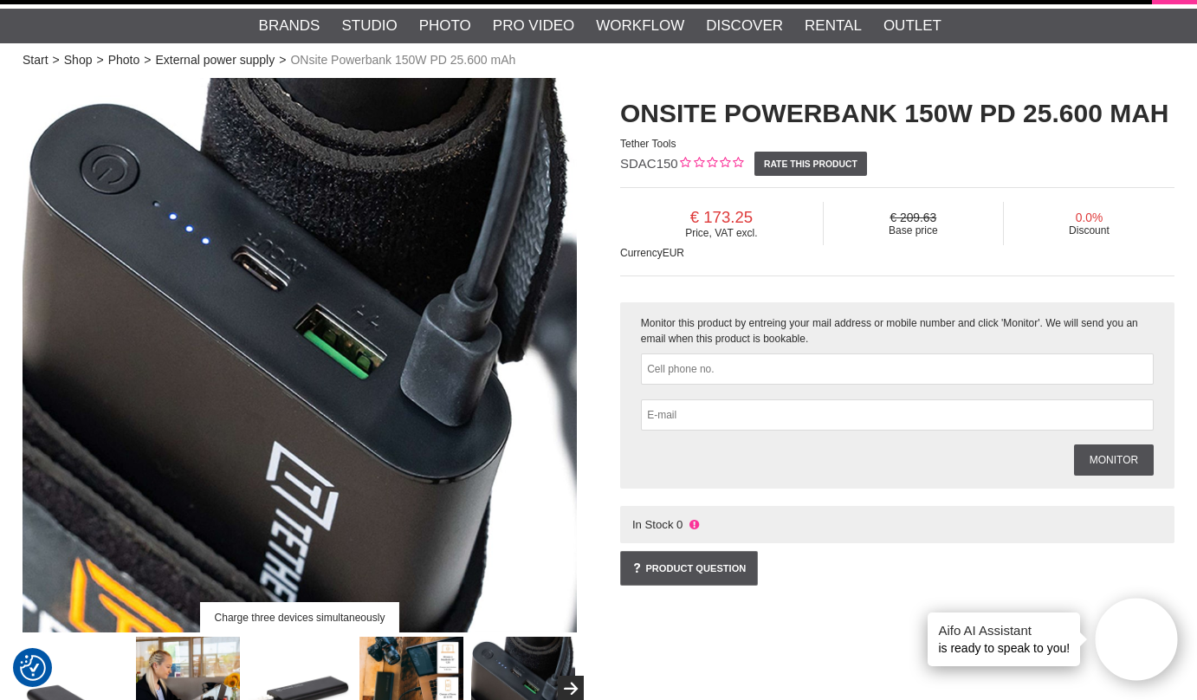
scroll to position [38, 0]
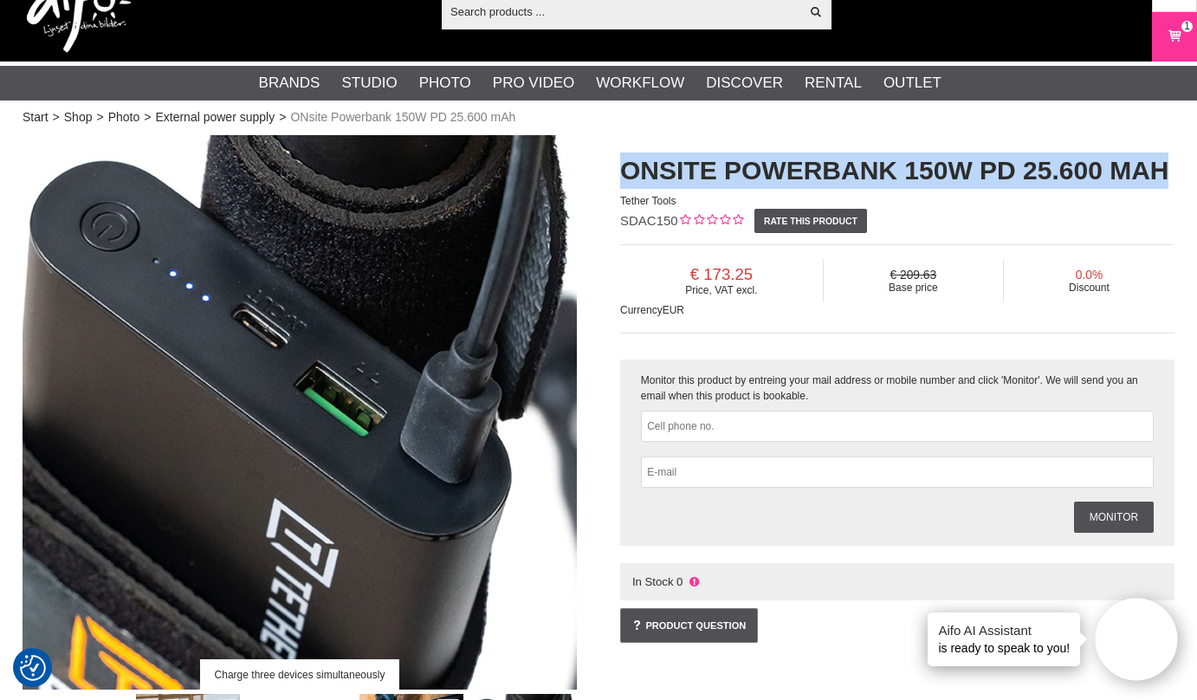
drag, startPoint x: 624, startPoint y: 179, endPoint x: 1174, endPoint y: 172, distance: 549.1
click at [1174, 172] on h1 "ONsite Powerbank 150W PD 25.600 mAh" at bounding box center [897, 170] width 554 height 36
copy h1 "ONsite Powerbank 150W PD 25.600 mAh"
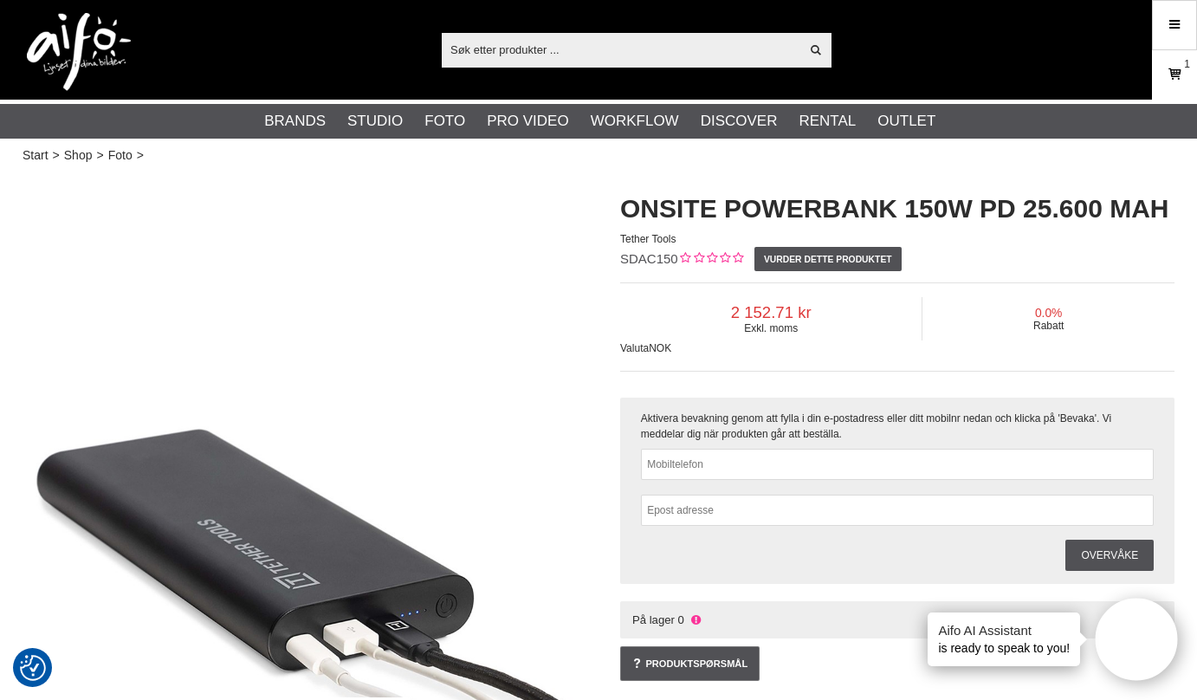
click at [1174, 74] on icon at bounding box center [1174, 74] width 17 height 19
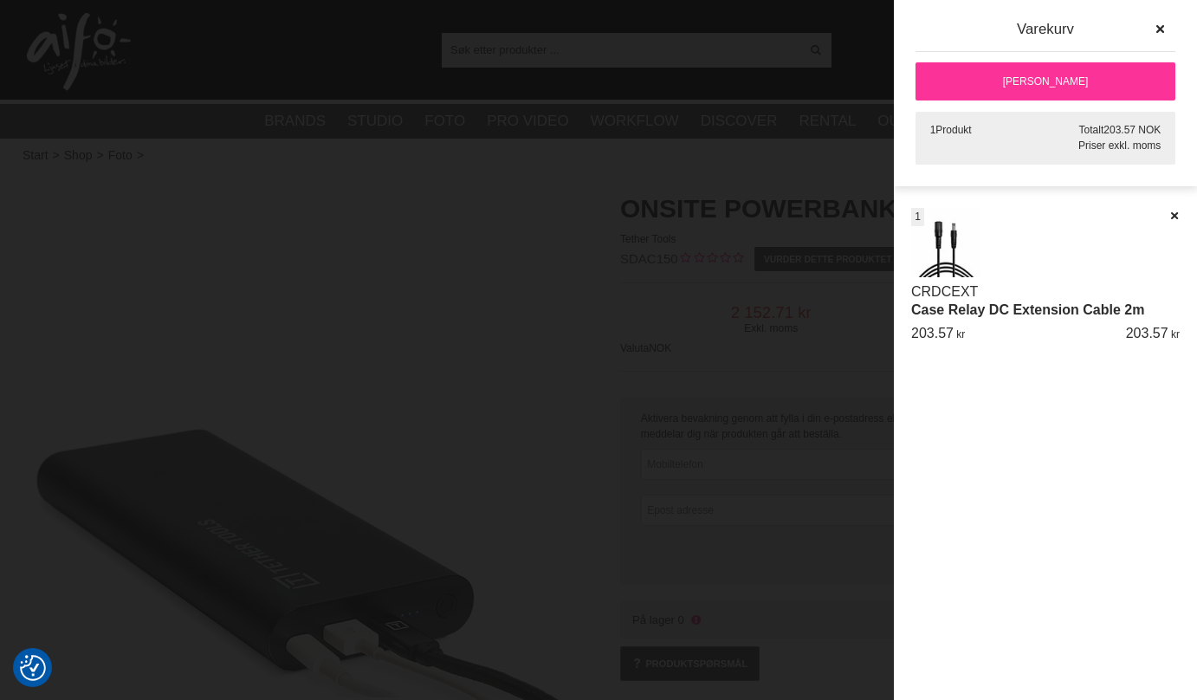
click at [558, 176] on div at bounding box center [598, 350] width 1197 height 700
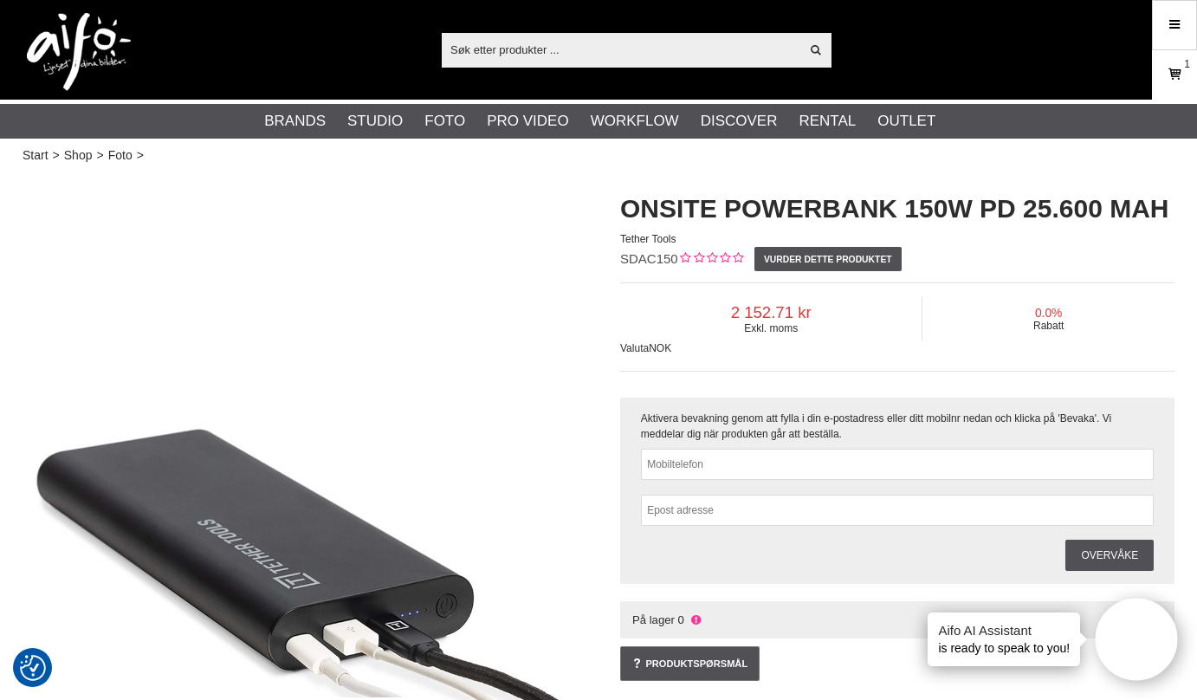
click at [1172, 74] on icon at bounding box center [1174, 74] width 17 height 19
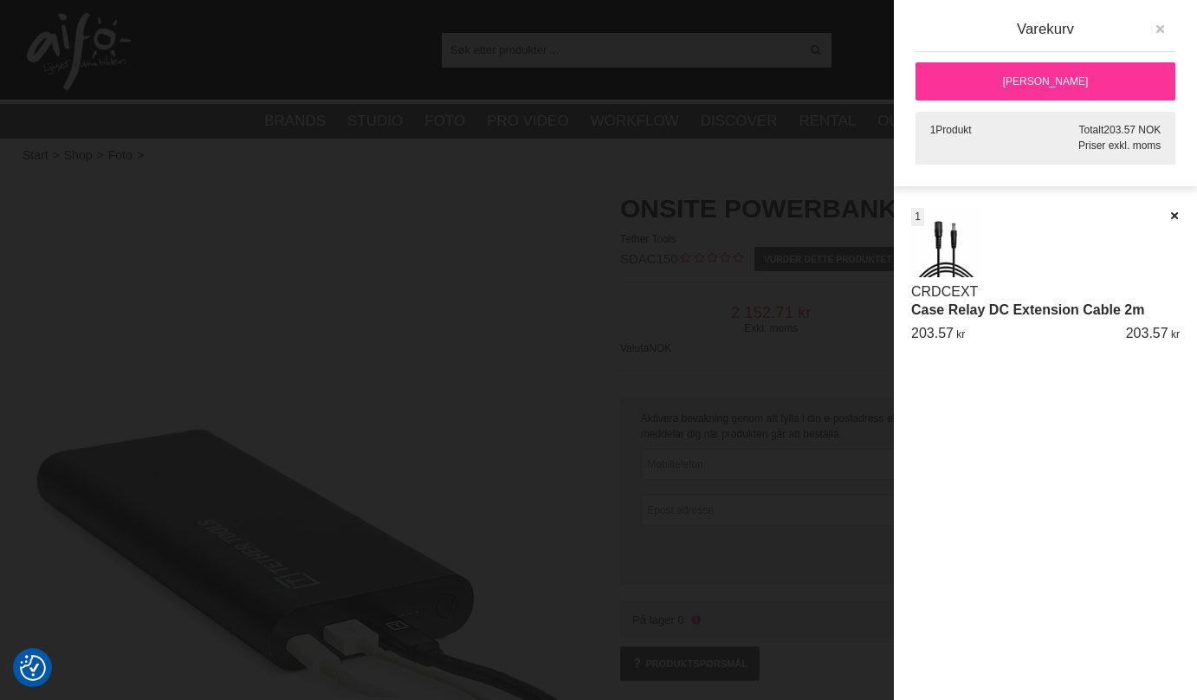
click at [1168, 22] on button "button" at bounding box center [1159, 29] width 31 height 31
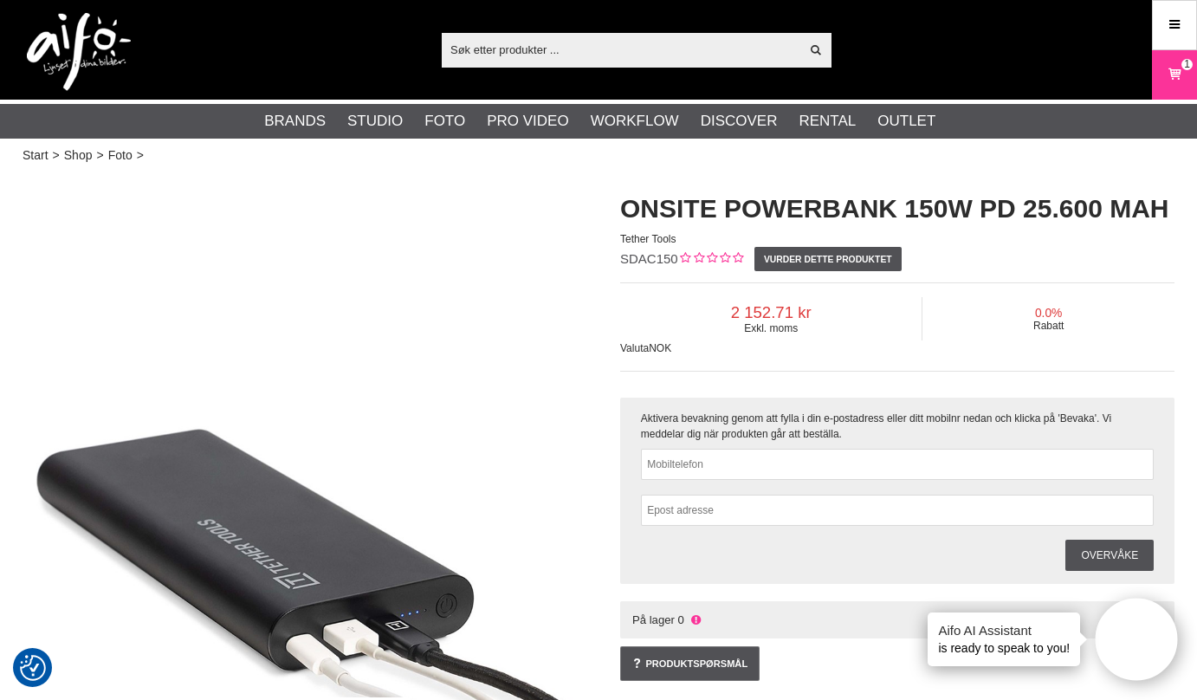
click at [566, 55] on input "text" at bounding box center [621, 49] width 358 height 26
paste input "TETHER TOOLS ONSITE USB-C 30W"
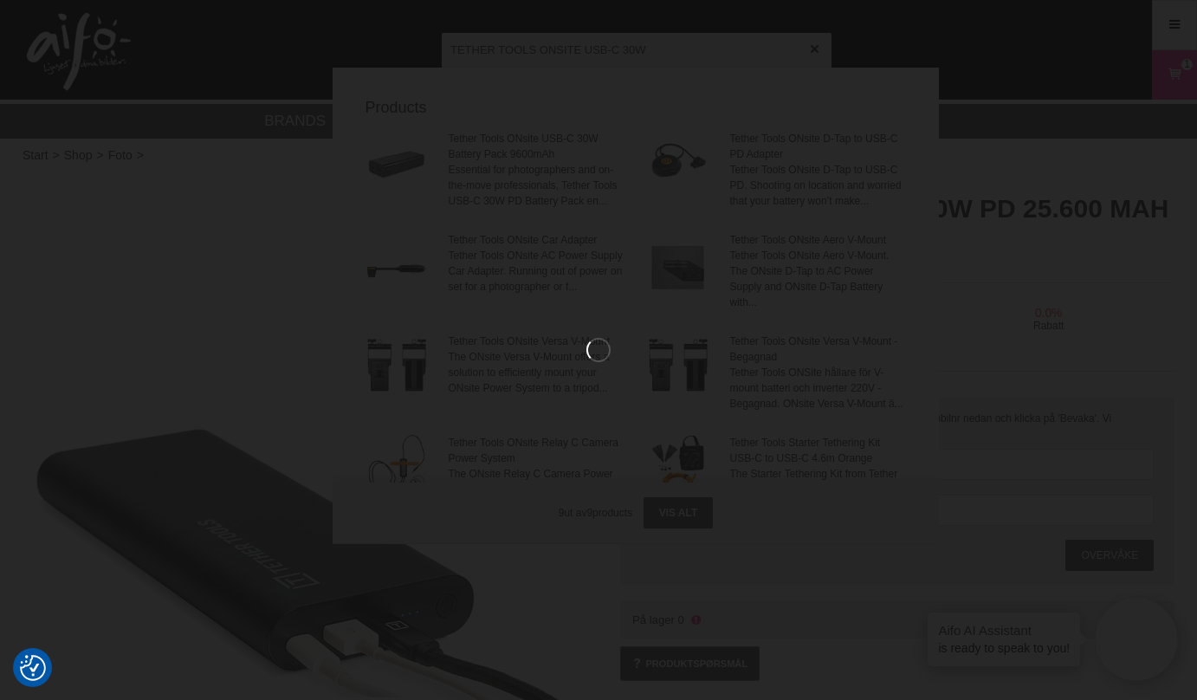
type input "TETHER TOOLS ONSITE USB-C 30W"
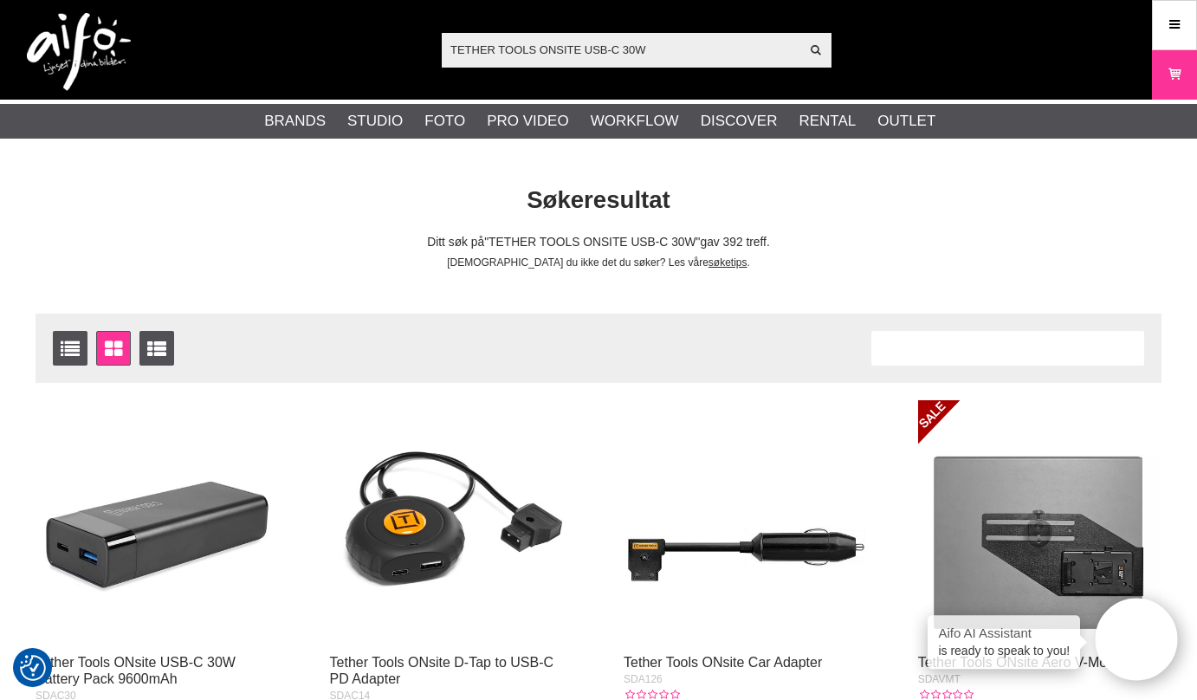
scroll to position [118, 0]
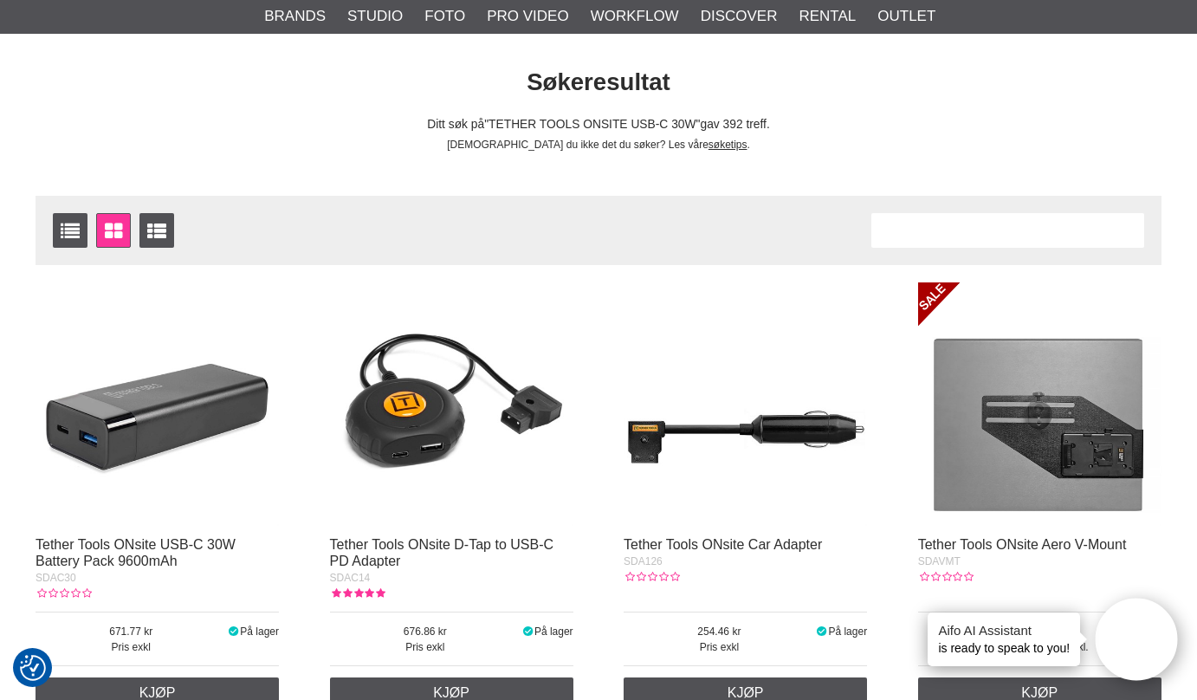
click at [158, 412] on img at bounding box center [157, 403] width 243 height 243
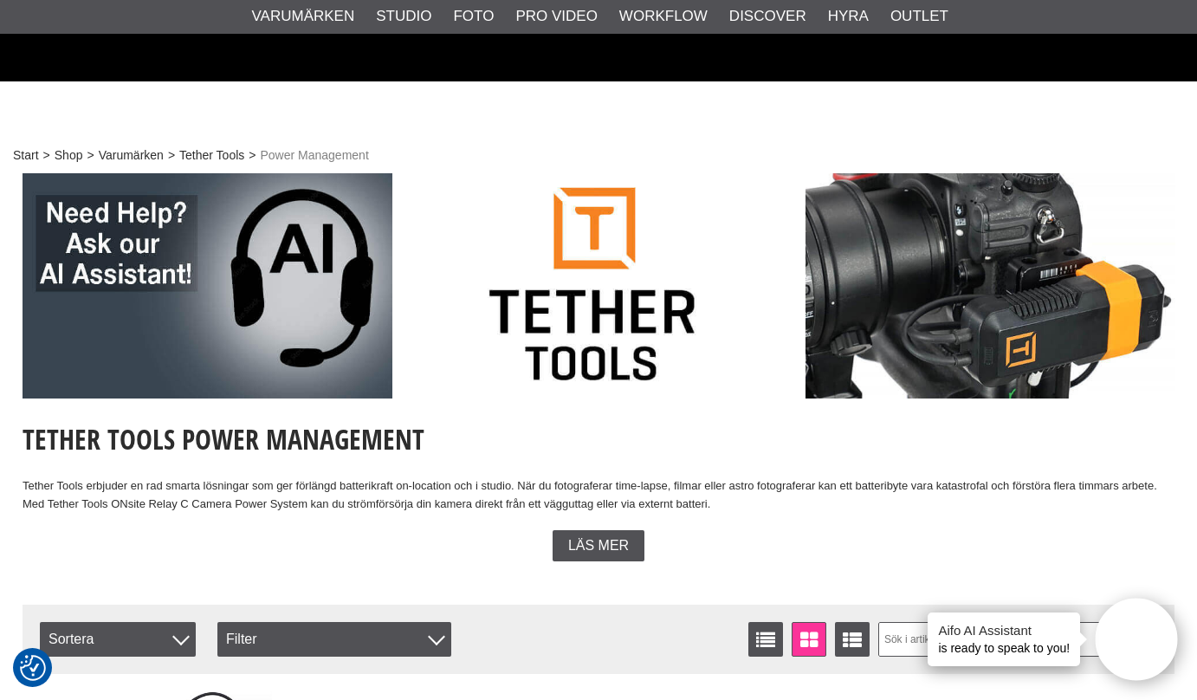
scroll to position [508, 0]
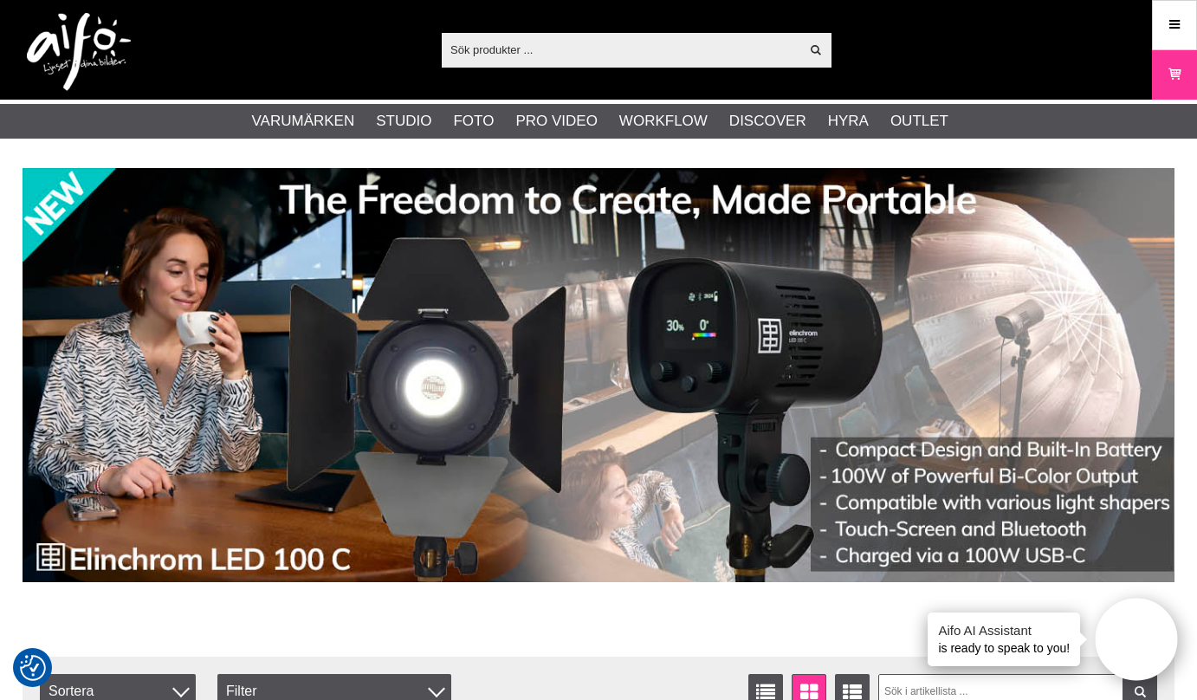
click at [658, 67] on div "Visa alla" at bounding box center [637, 50] width 390 height 35
click at [625, 58] on input "text" at bounding box center [621, 49] width 358 height 26
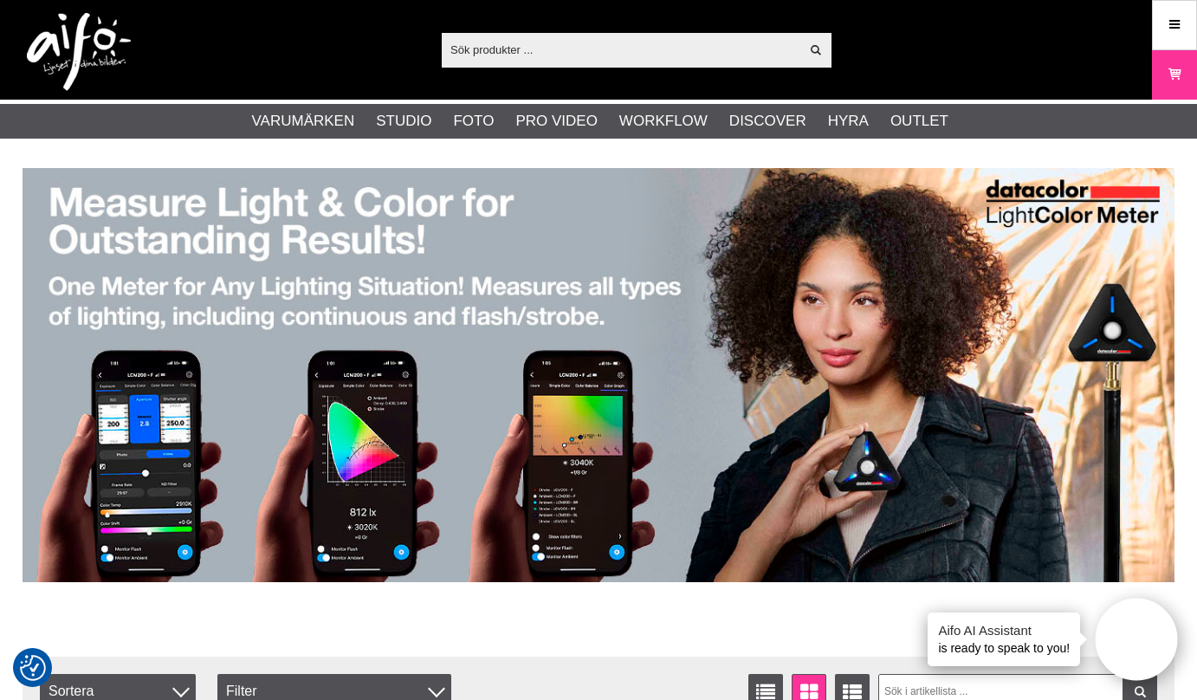
paste input "TETHER TOOLS ONSITE USB-C 30W"
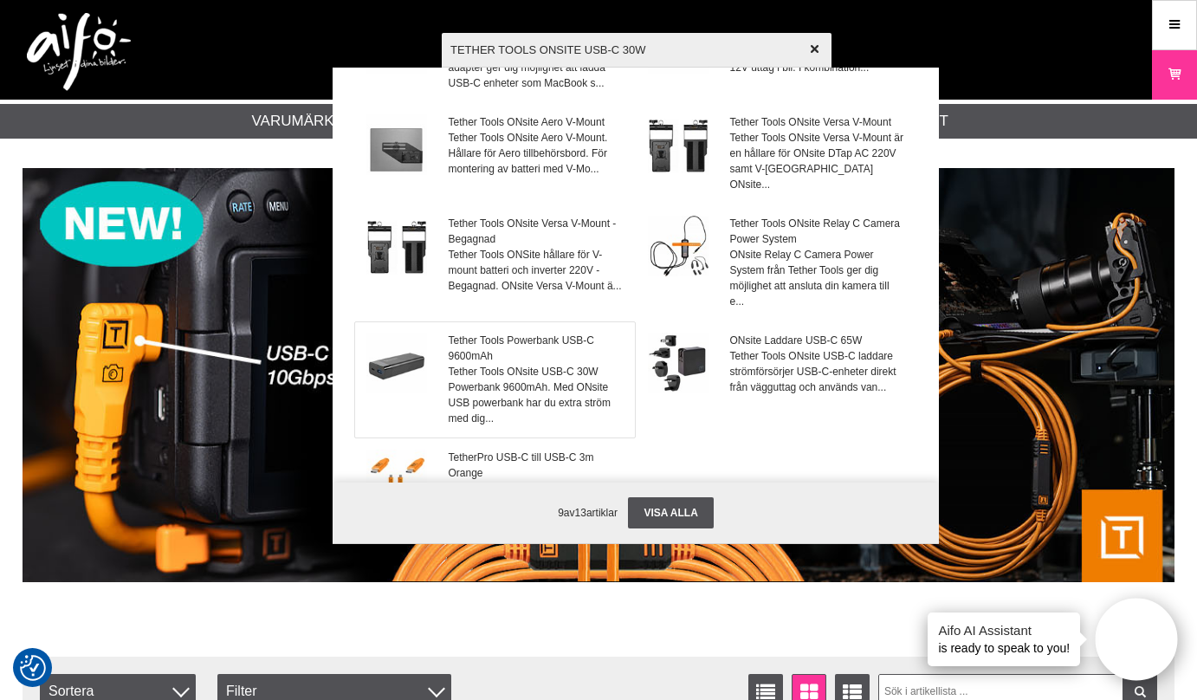
scroll to position [94, 0]
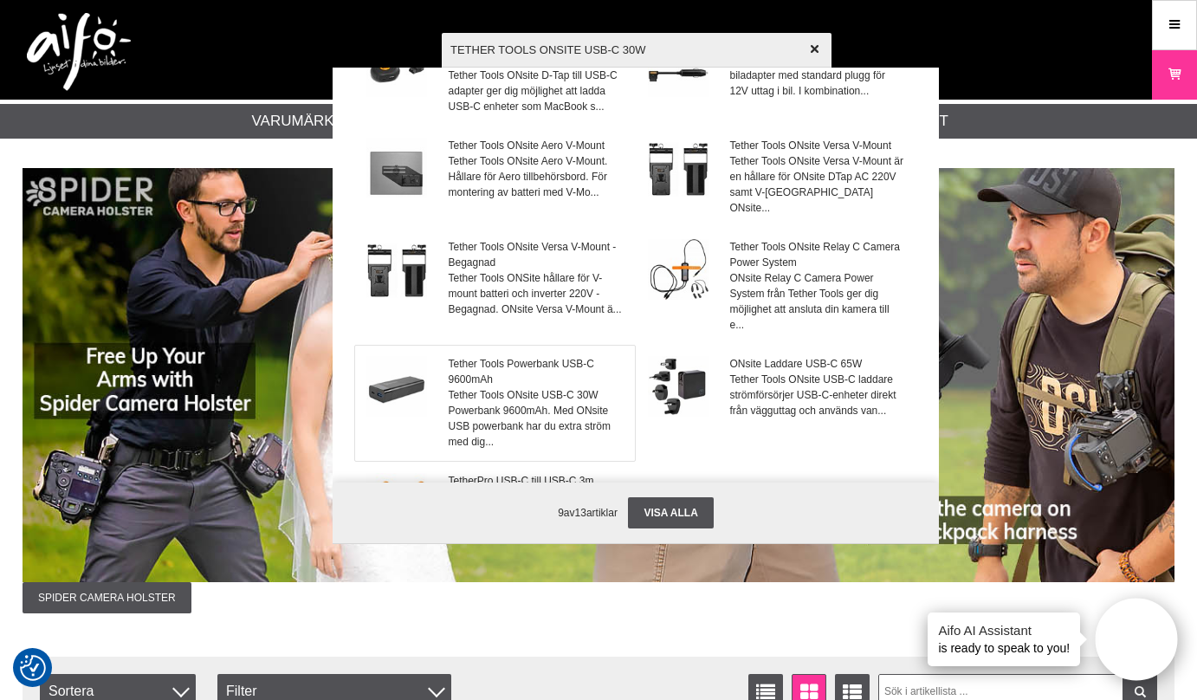
type input "TETHER TOOLS ONSITE USB-C 30W"
click at [415, 375] on img at bounding box center [396, 386] width 61 height 61
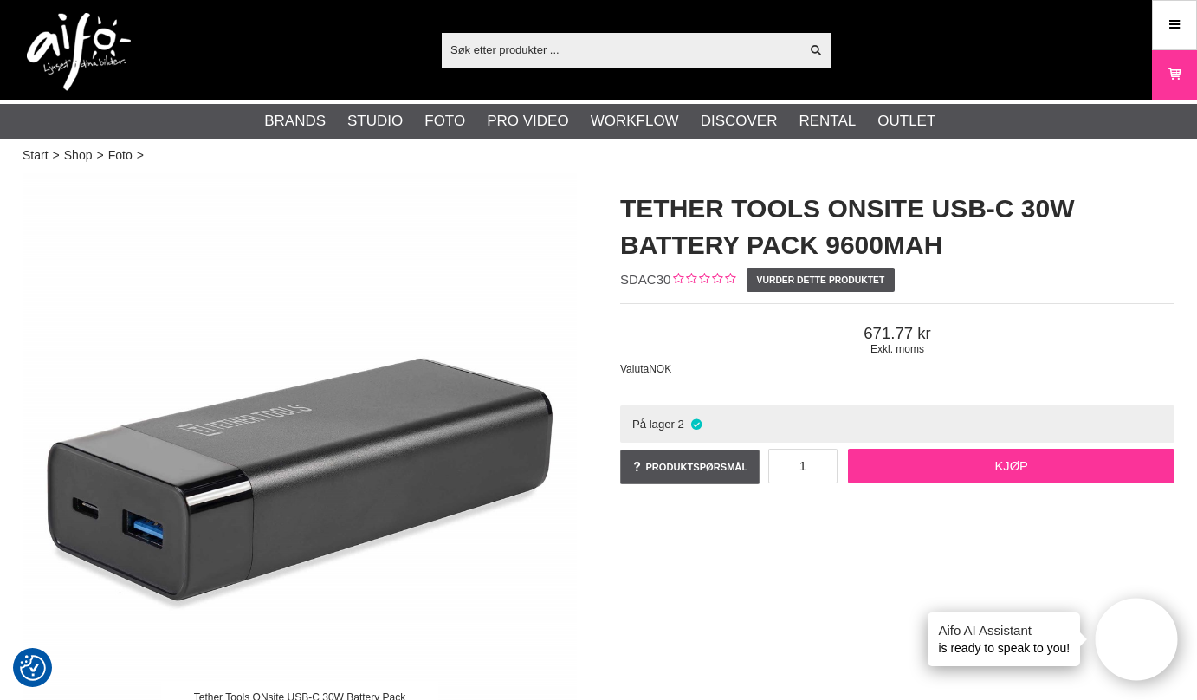
click at [1001, 466] on link "Kjøp" at bounding box center [1011, 466] width 327 height 35
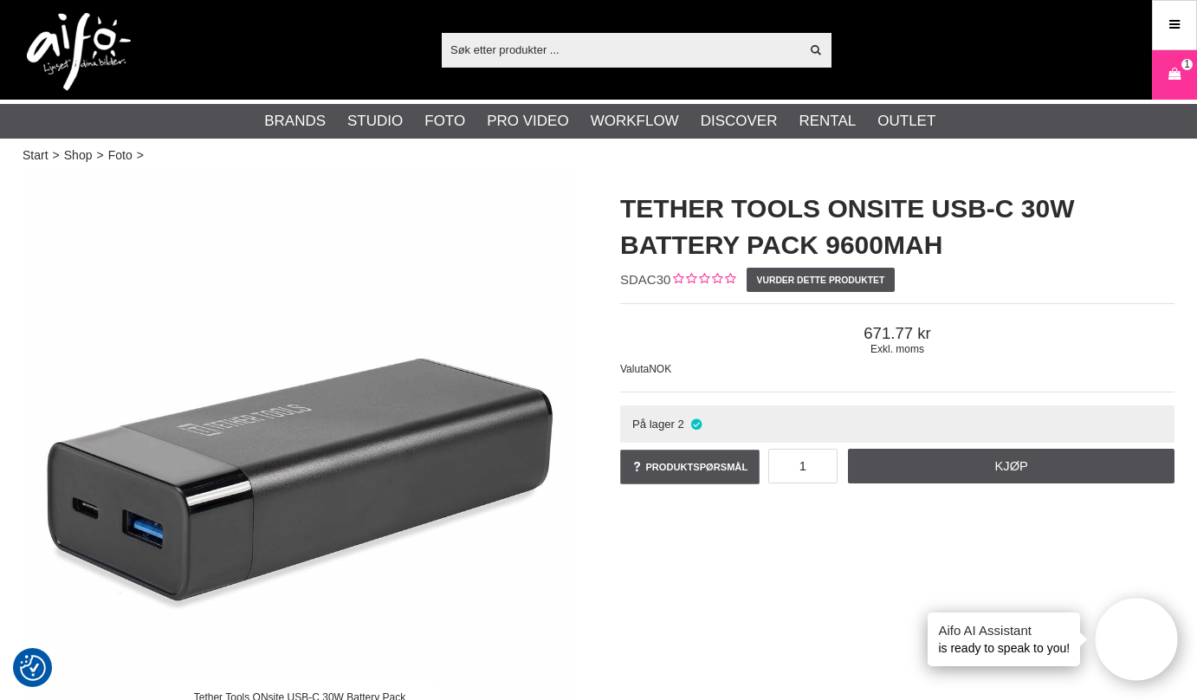
click at [511, 49] on input "text" at bounding box center [621, 49] width 358 height 26
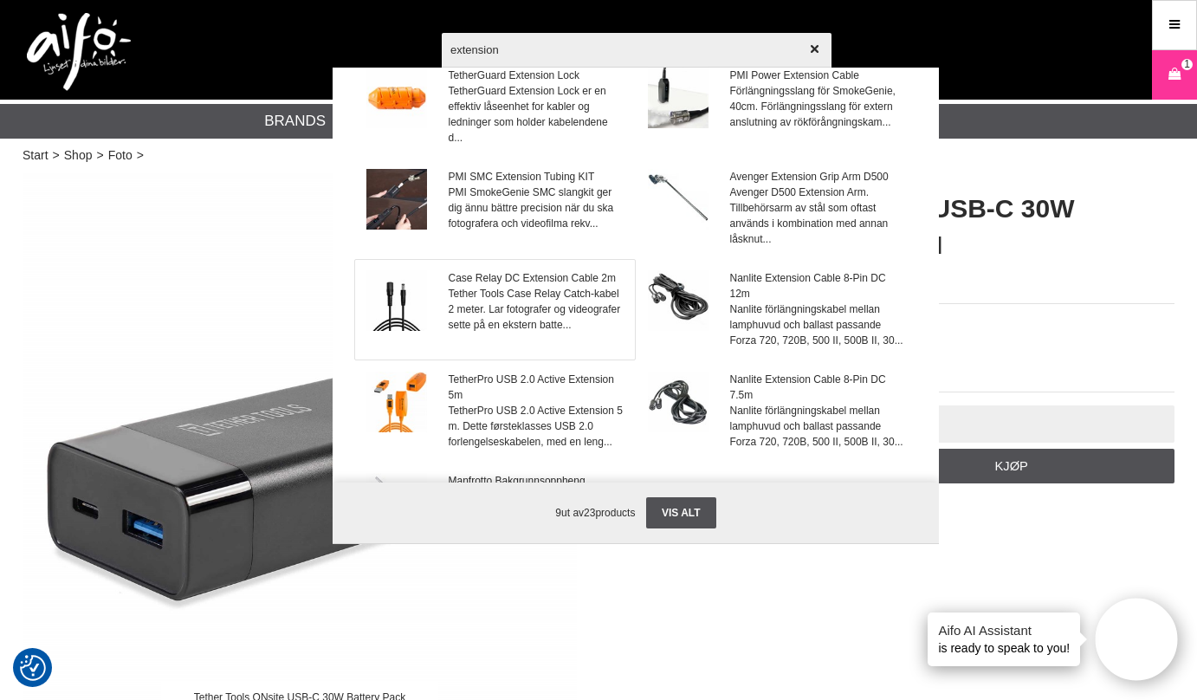
scroll to position [67, 0]
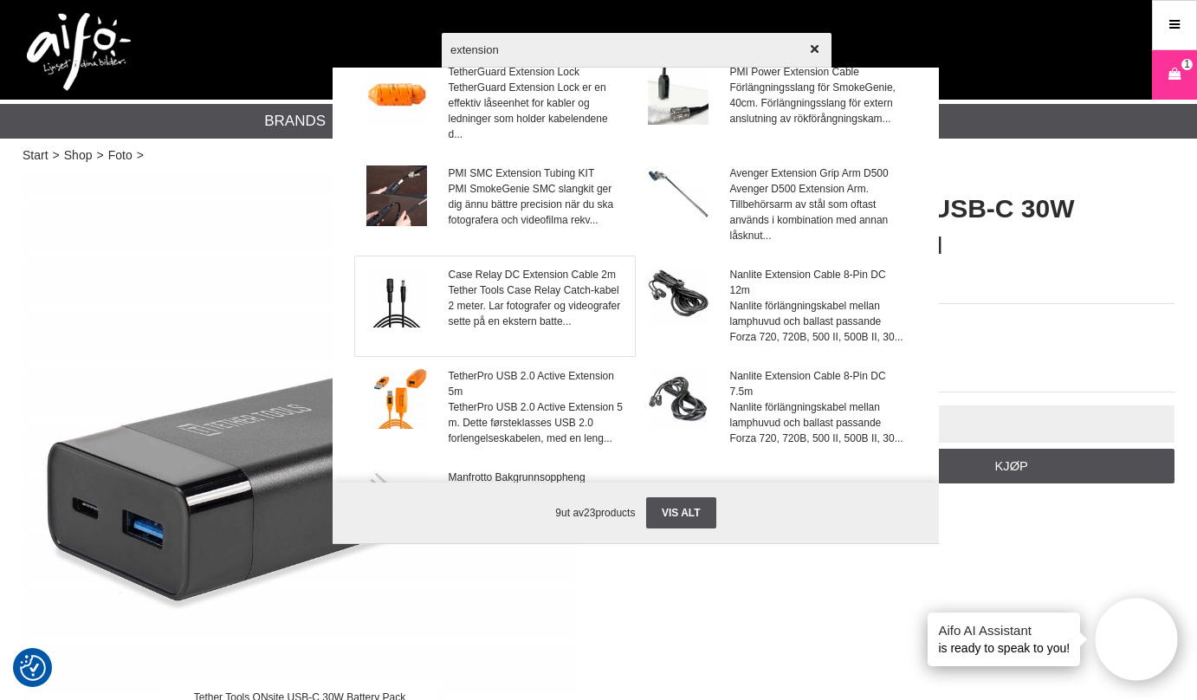
type input "extension"
click at [410, 303] on img at bounding box center [396, 297] width 61 height 61
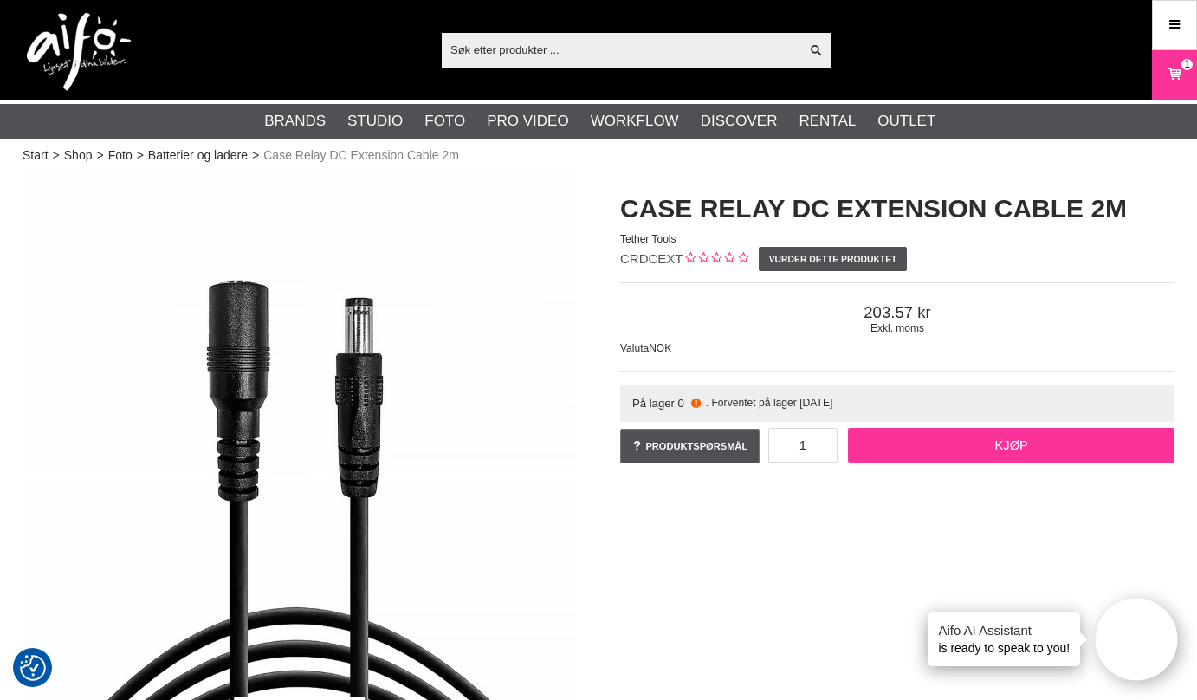
click at [1011, 446] on link "Kjøp" at bounding box center [1011, 445] width 327 height 35
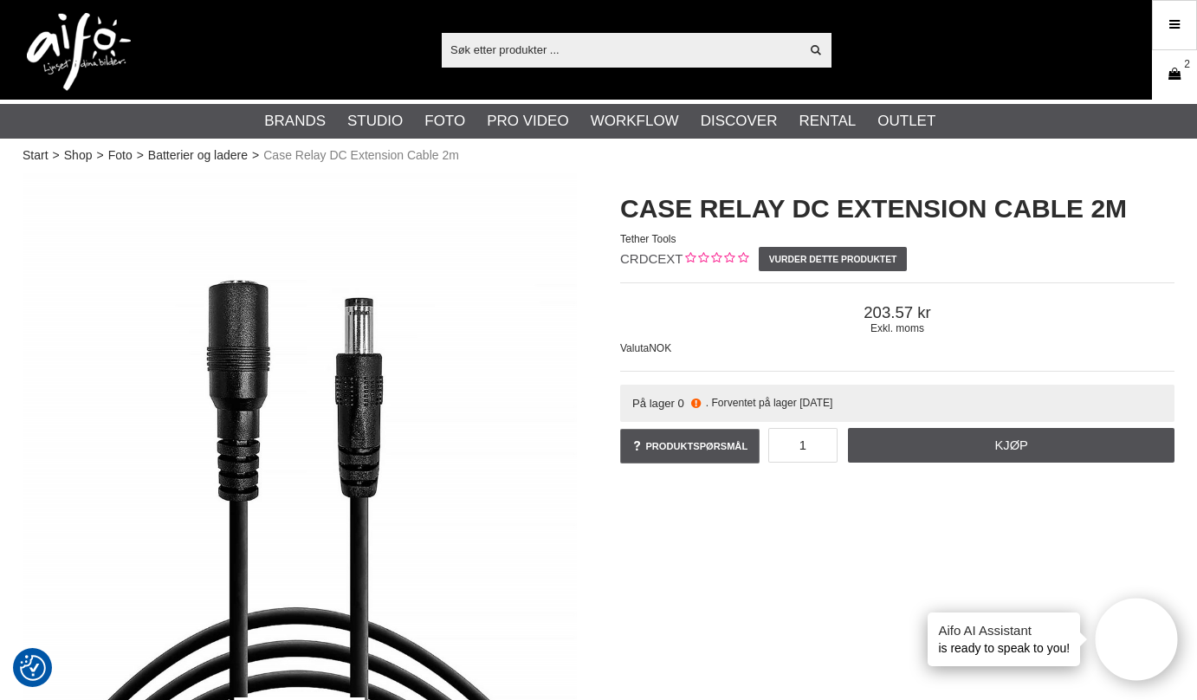
click at [1172, 74] on icon at bounding box center [1174, 74] width 17 height 19
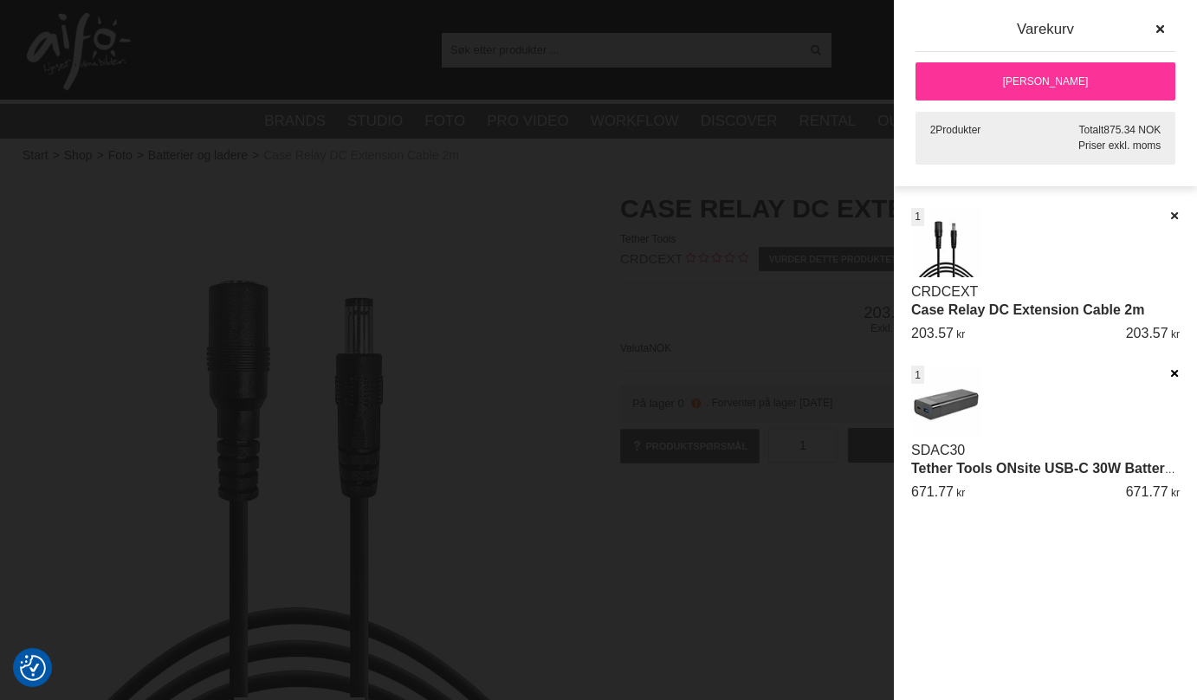
click at [1176, 369] on icon at bounding box center [1173, 373] width 11 height 12
